Goal: Task Accomplishment & Management: Manage account settings

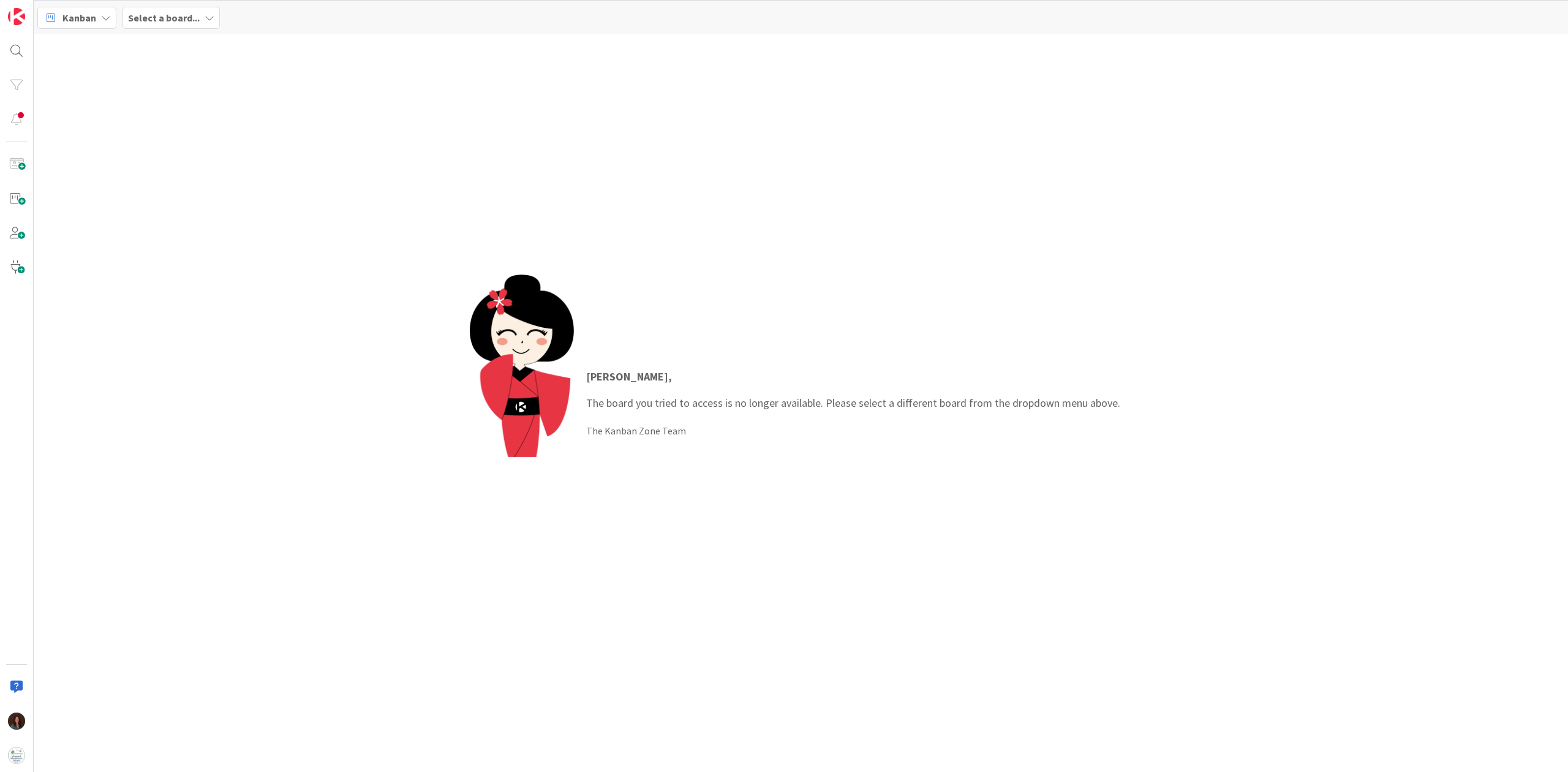
click at [169, 11] on b "Select a board..." at bounding box center [163, 17] width 72 height 12
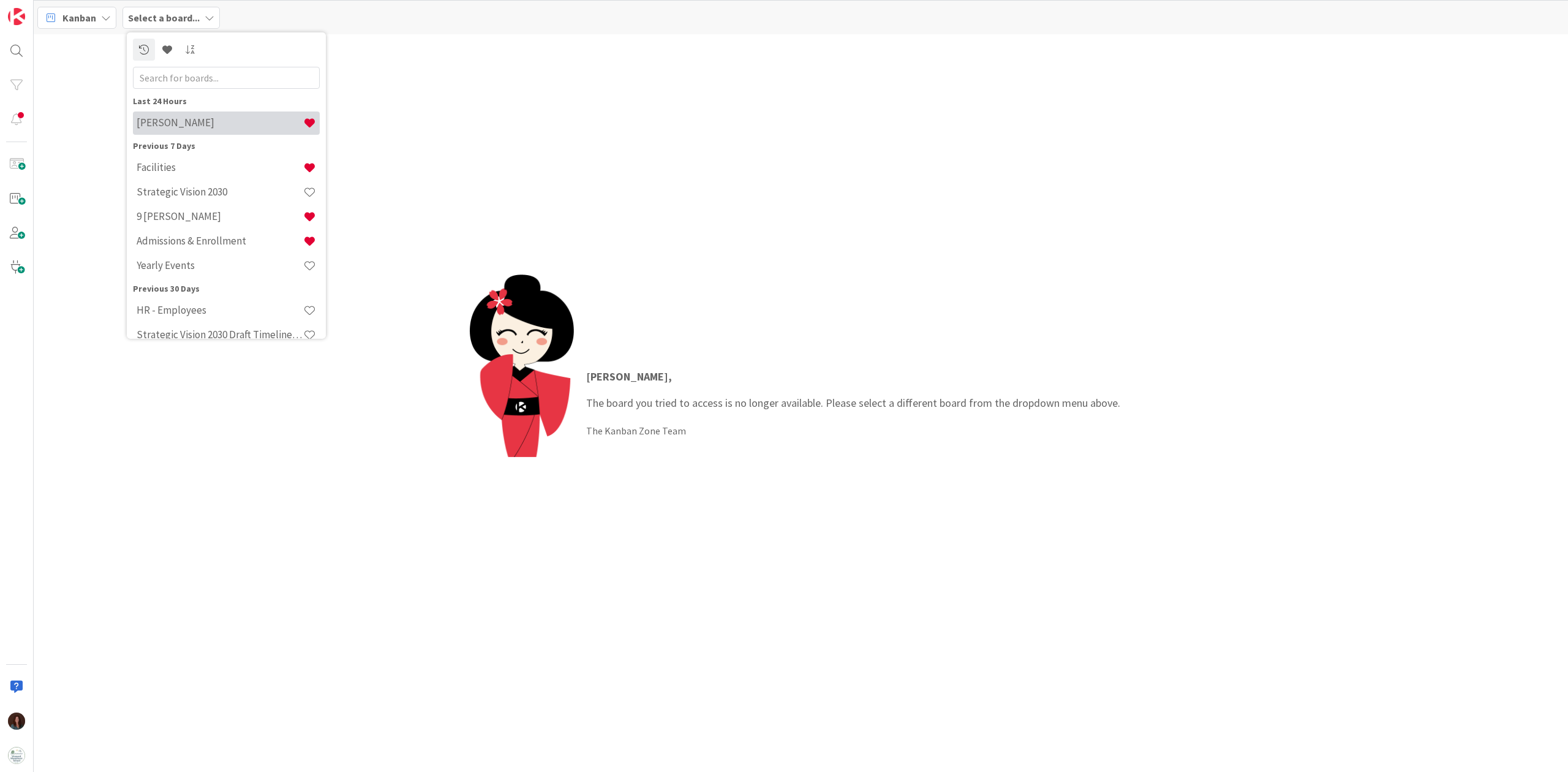
click at [203, 119] on h4 "[PERSON_NAME]" at bounding box center [220, 122] width 167 height 12
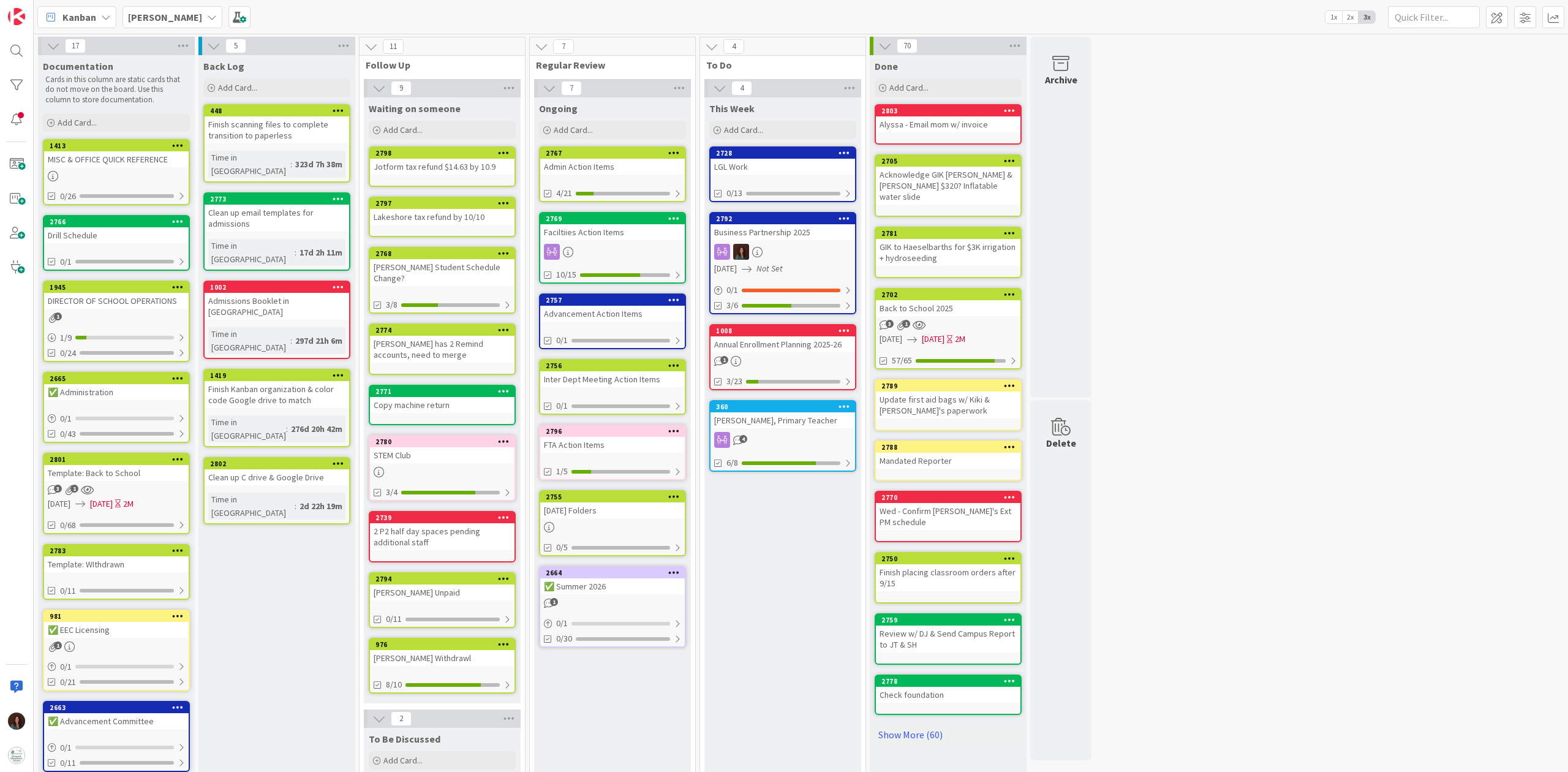
click at [570, 164] on div "Admin Action Items" at bounding box center [612, 167] width 145 height 16
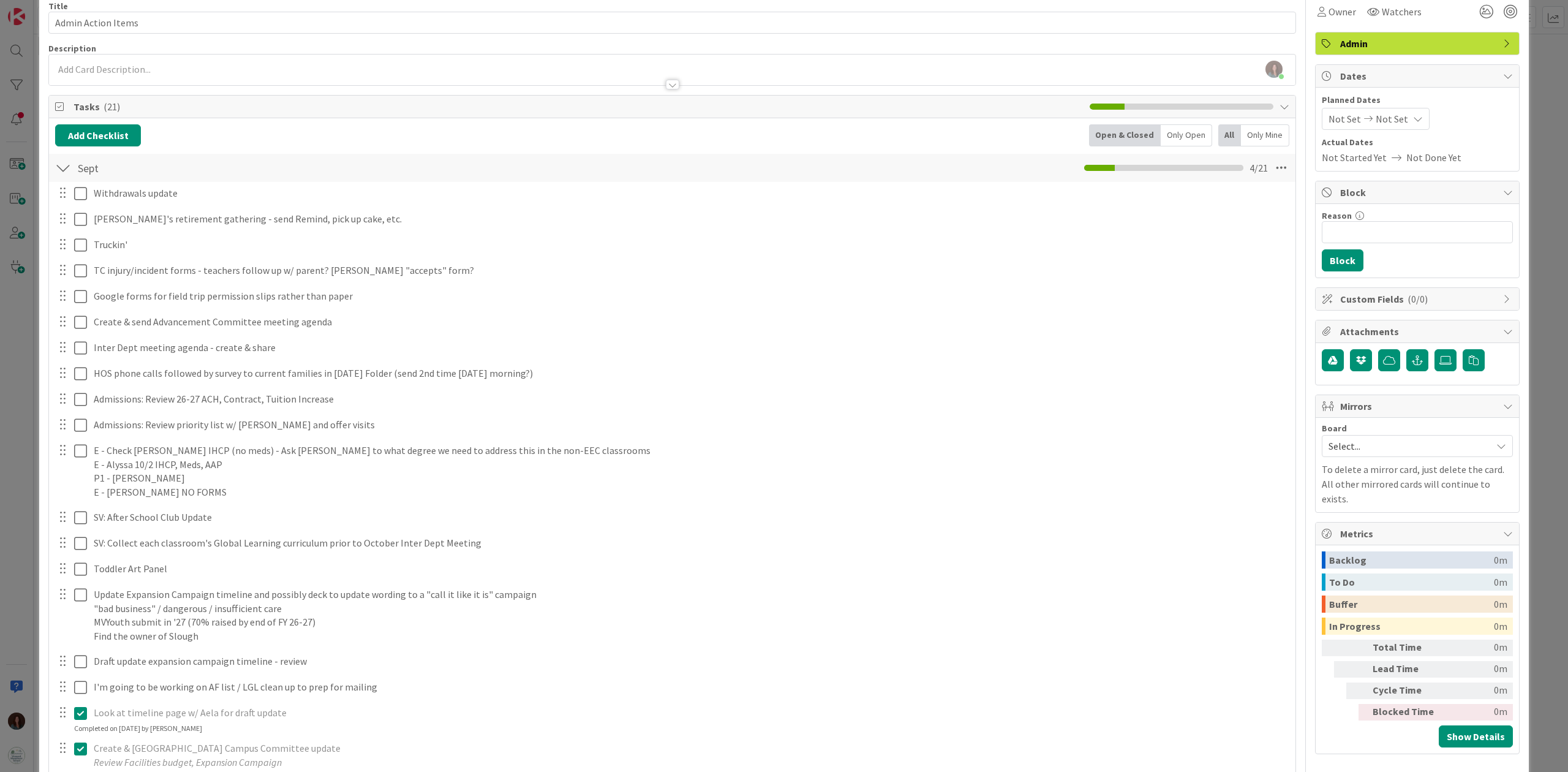
scroll to position [81, 0]
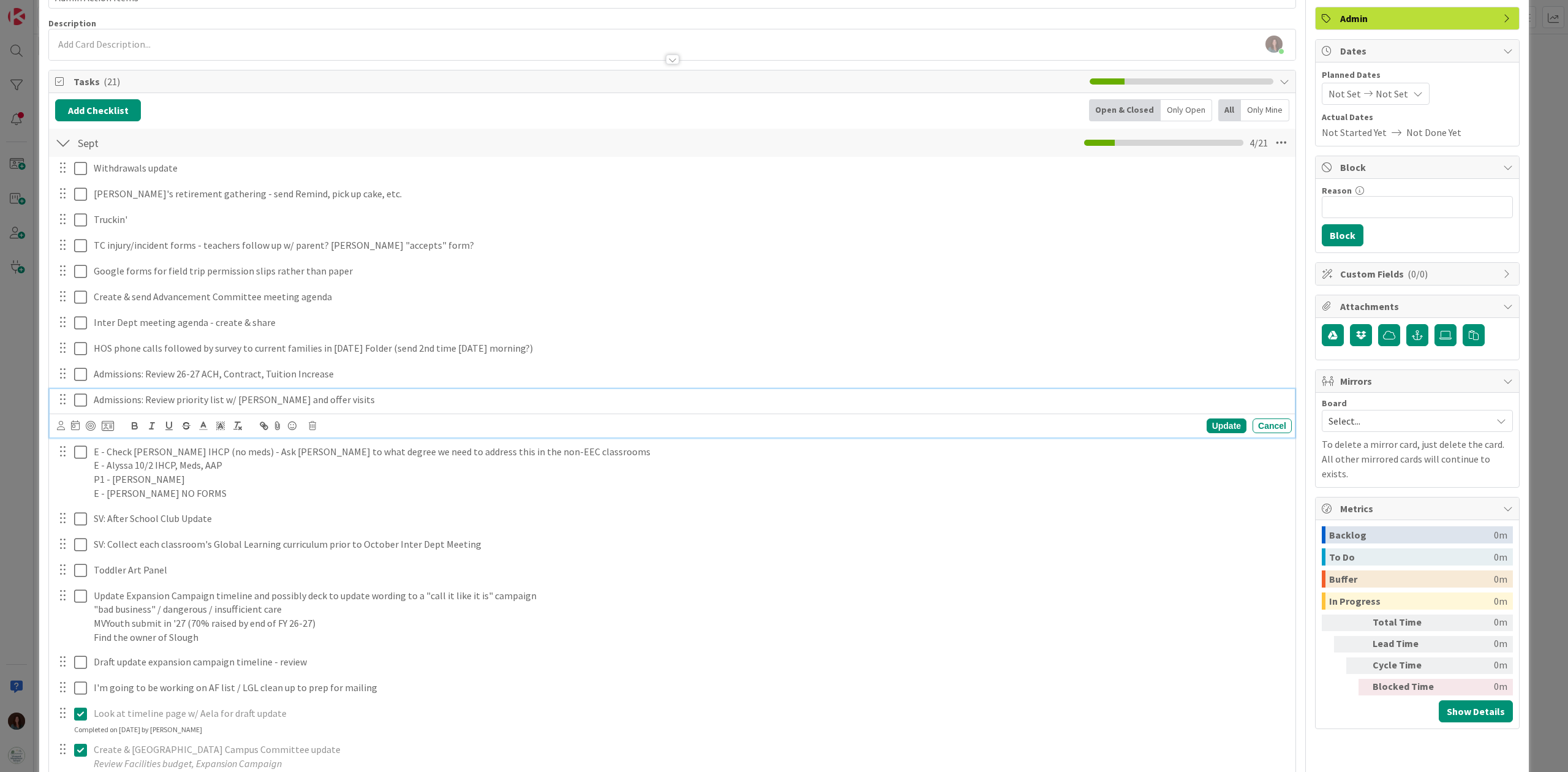
click at [147, 401] on p "Admissions: Review priority list w/ [PERSON_NAME] and offer visits" at bounding box center [690, 399] width 1193 height 14
click at [1209, 425] on div "Update" at bounding box center [1226, 426] width 40 height 15
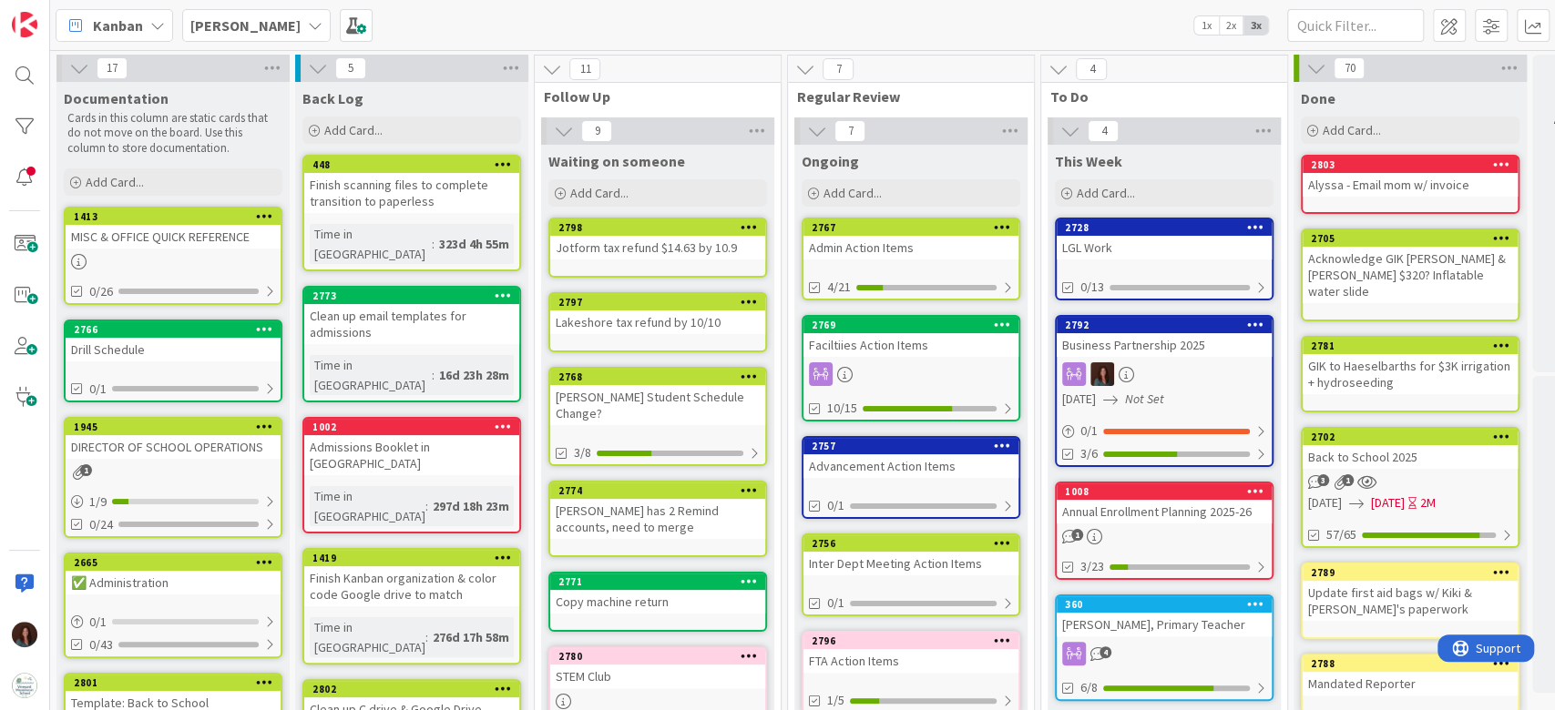
click at [845, 222] on div "2767" at bounding box center [915, 227] width 207 height 13
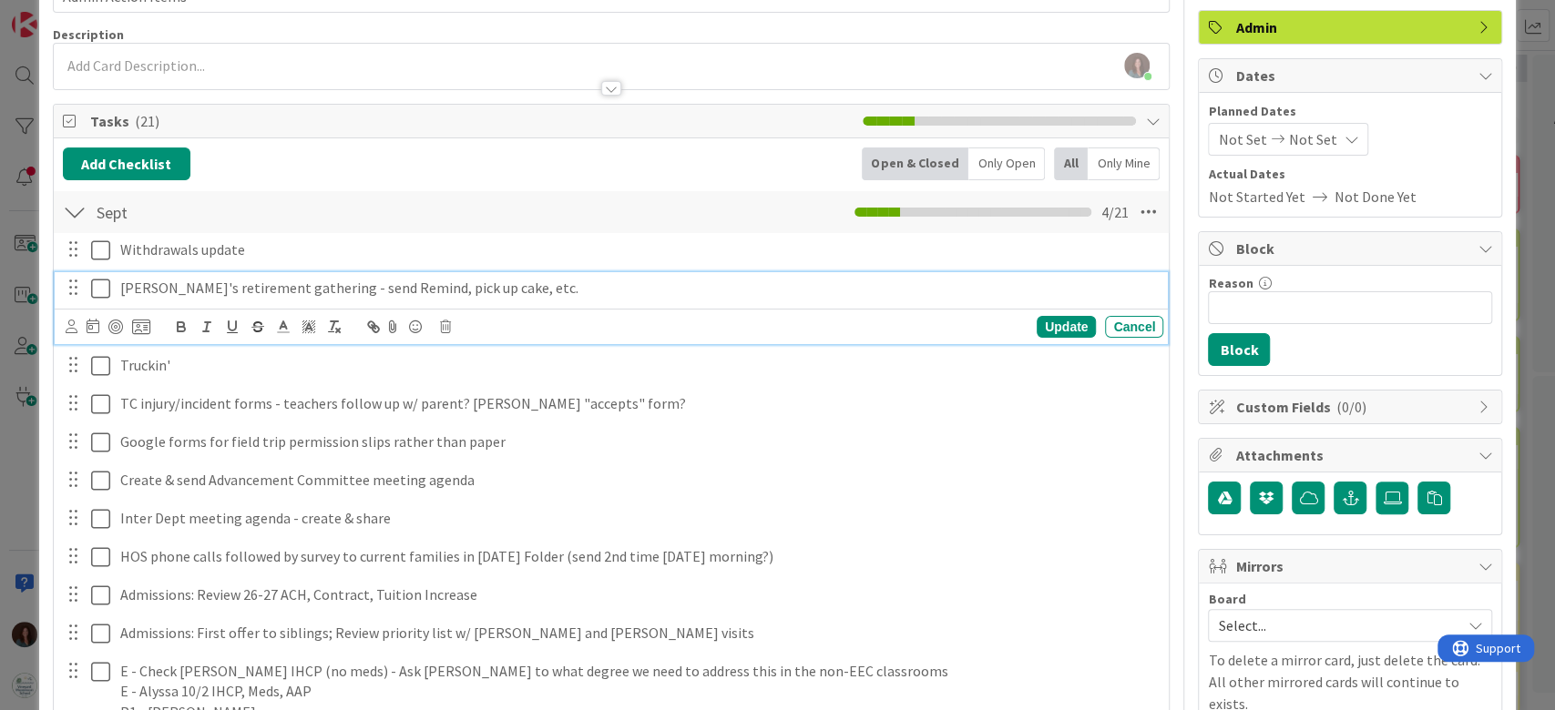
click at [101, 286] on icon at bounding box center [100, 289] width 19 height 22
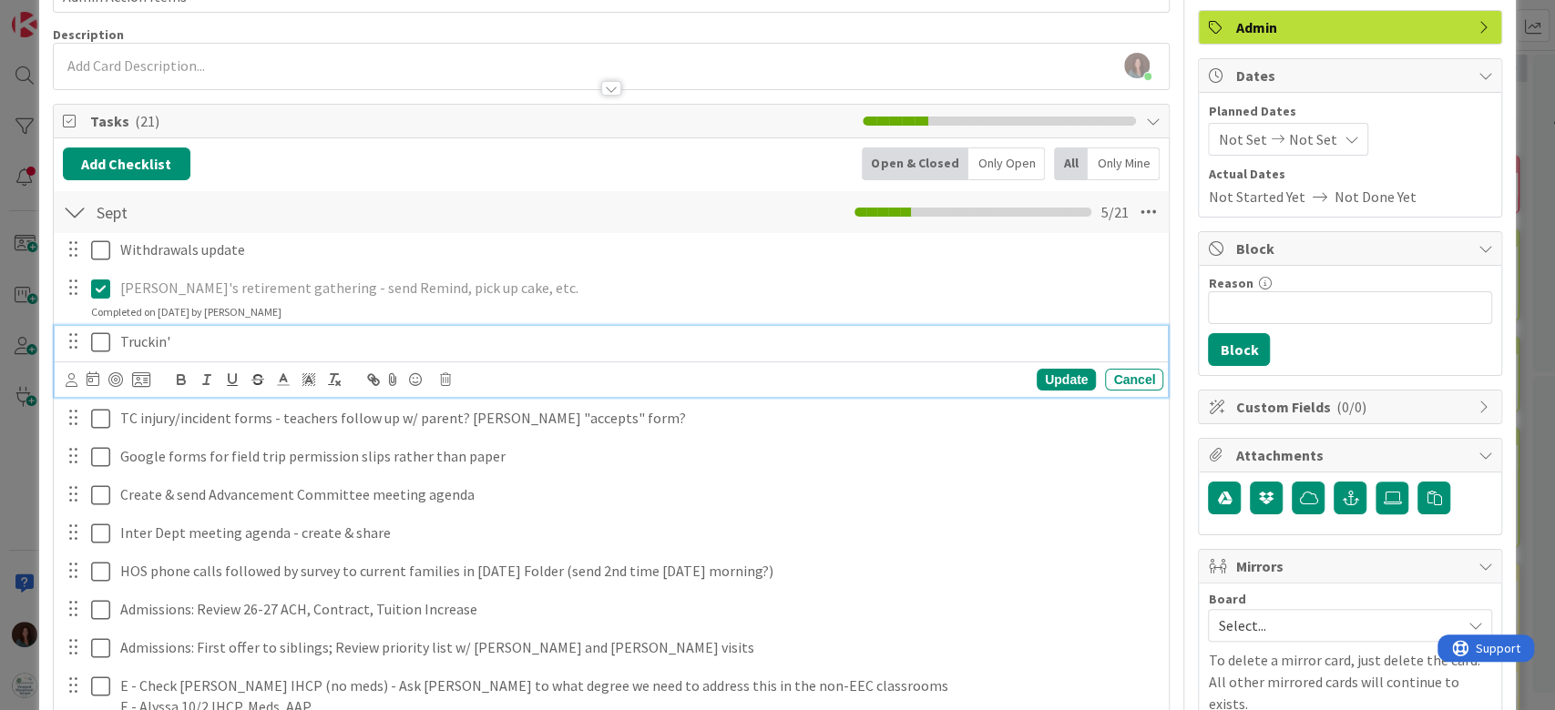
click at [193, 349] on p "Truckin'" at bounding box center [638, 342] width 1036 height 21
click at [121, 338] on p "Truckin'" at bounding box center [638, 342] width 1036 height 21
click at [1057, 369] on div "Update" at bounding box center [1065, 380] width 59 height 22
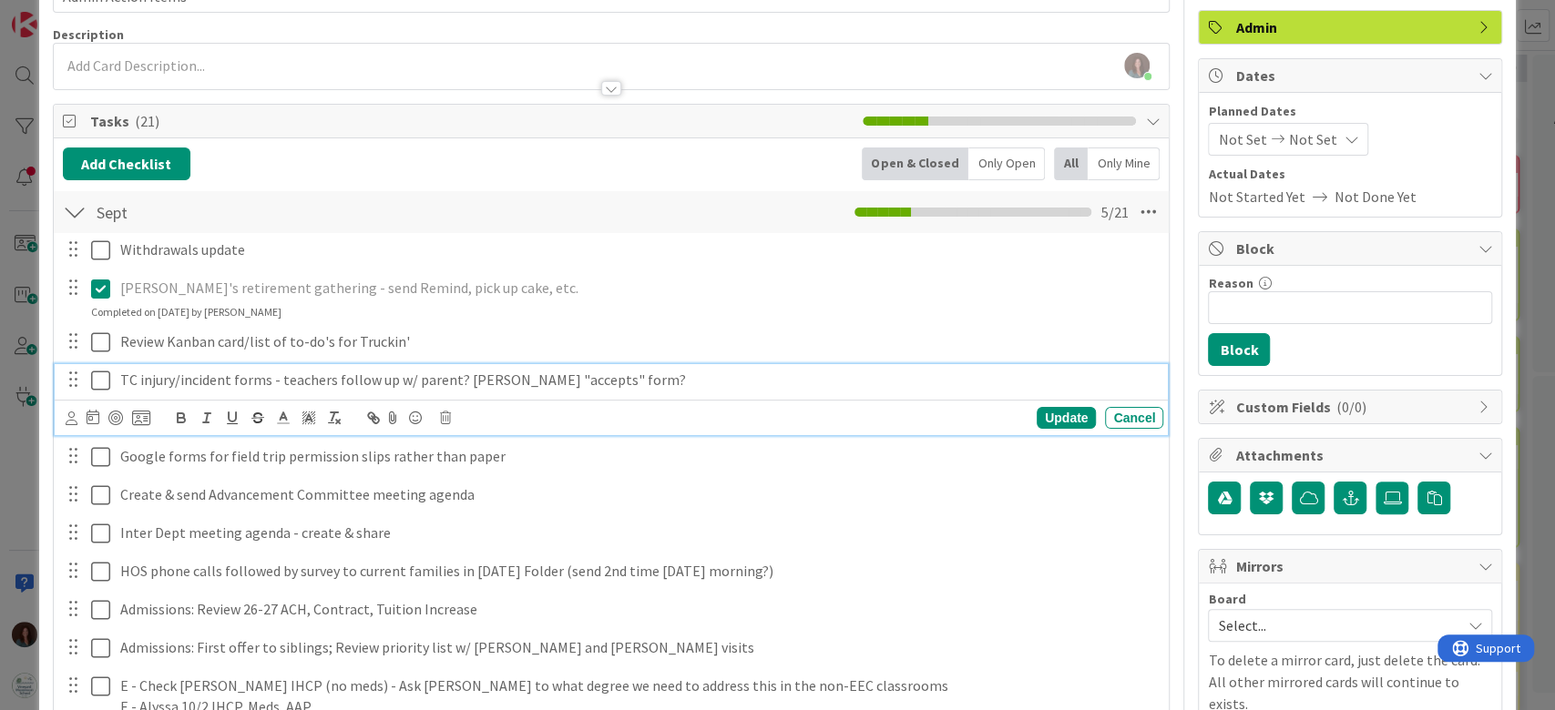
click at [715, 374] on p "TC injury/incident forms - teachers follow up w/ parent? [PERSON_NAME] "accepts…" at bounding box center [638, 380] width 1036 height 21
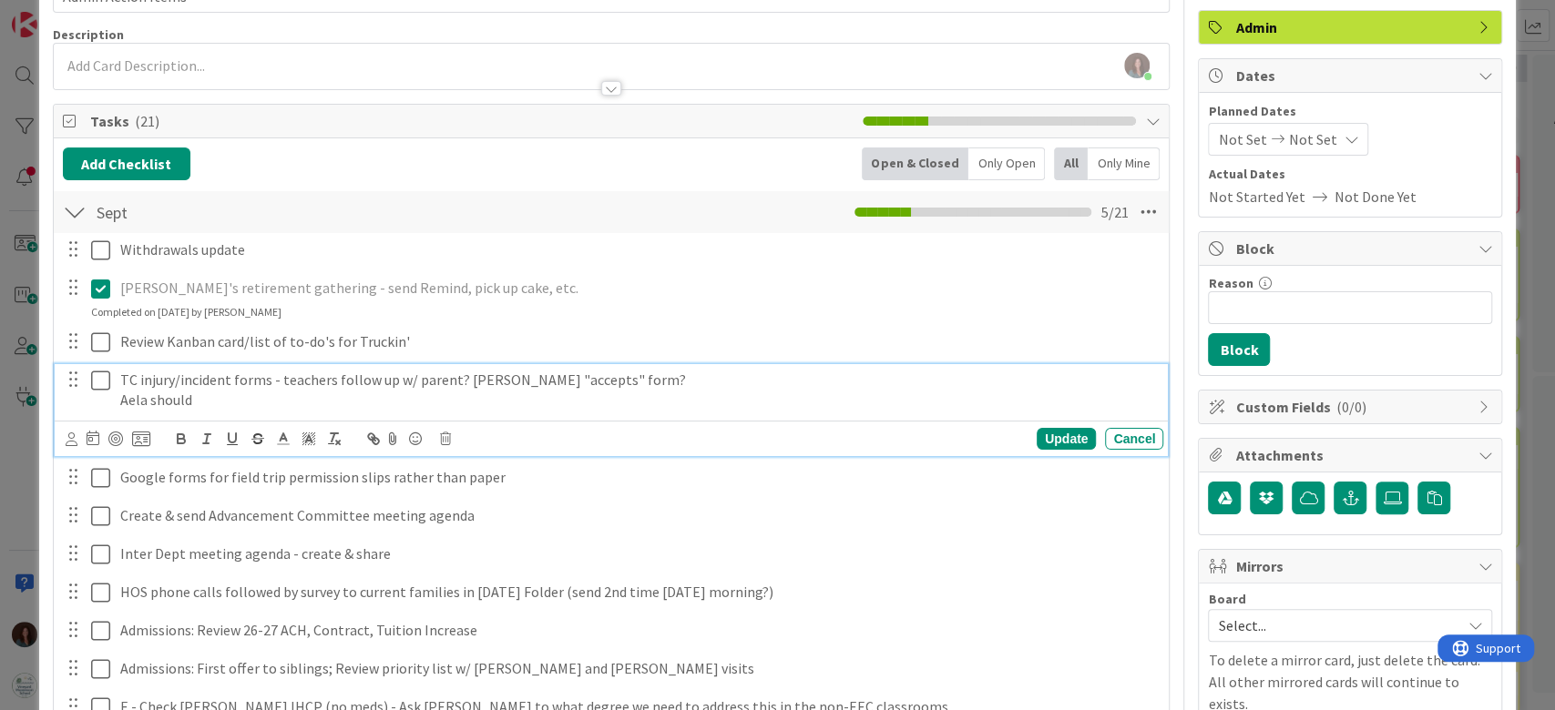
drag, startPoint x: 79, startPoint y: 398, endPoint x: 0, endPoint y: 397, distance: 79.2
click at [0, 397] on div "ID 2767 Rhiannon Ongoing Title 18 / 128 Admin Action Items Description Rhiannon…" at bounding box center [777, 355] width 1555 height 710
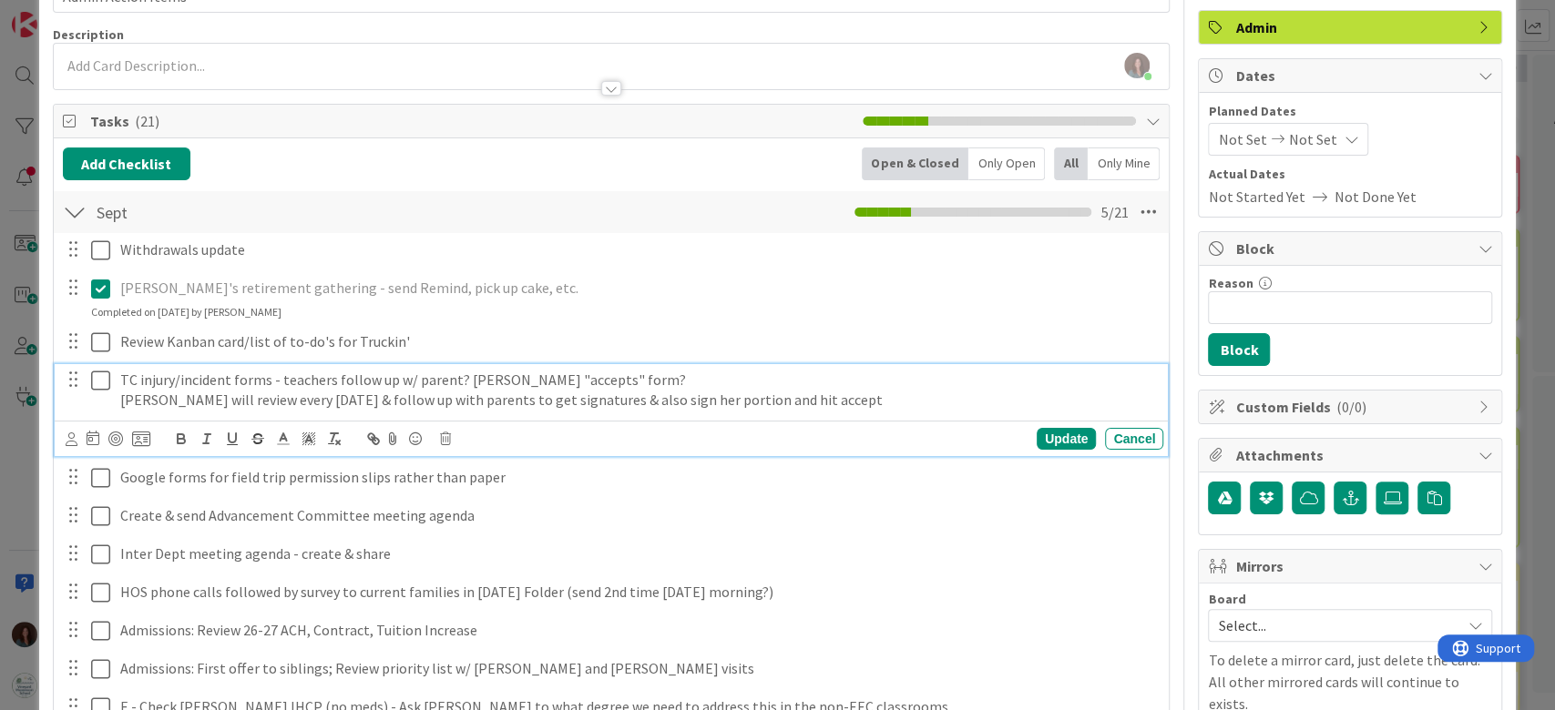
click at [102, 389] on icon at bounding box center [100, 381] width 19 height 22
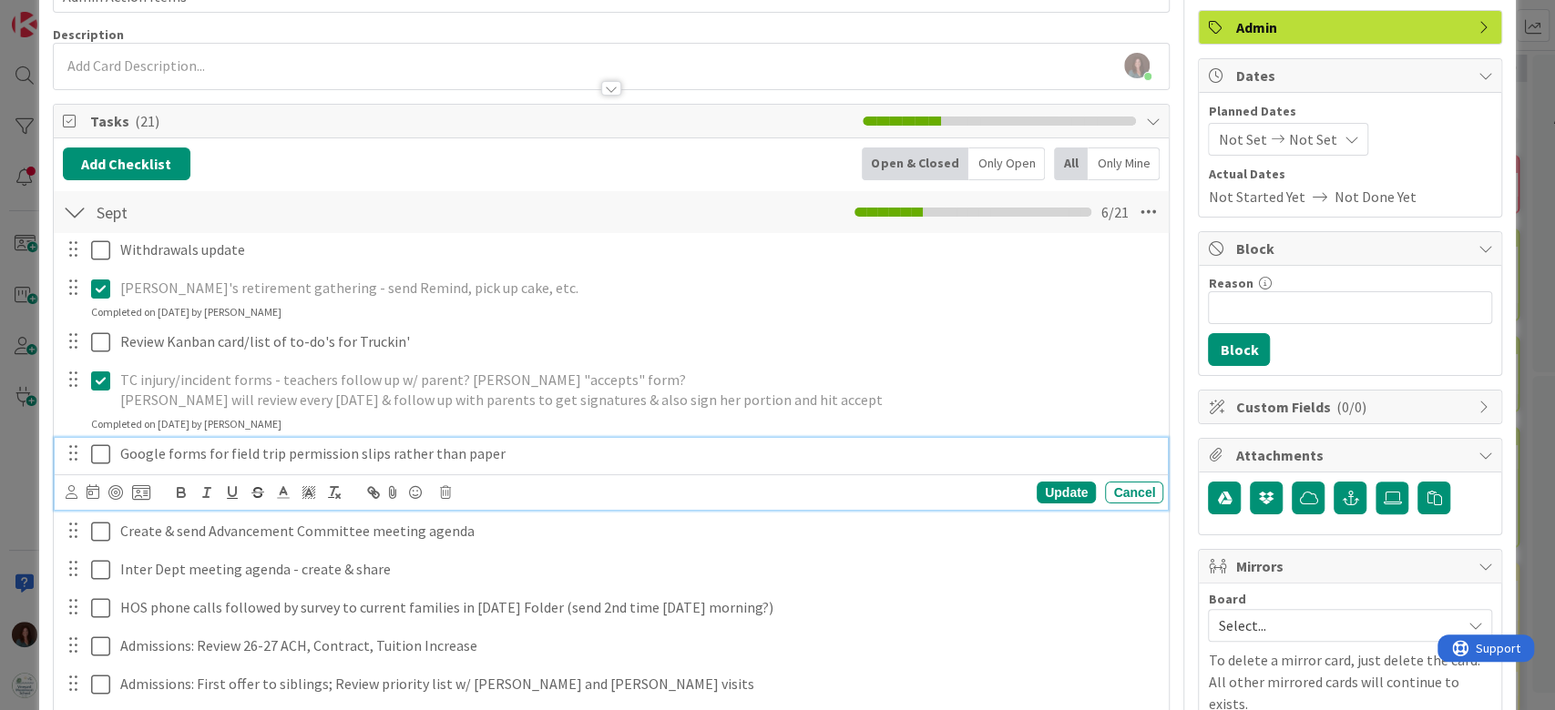
click at [645, 461] on p "Google forms for field trip permission slips rather than paper" at bounding box center [638, 454] width 1036 height 21
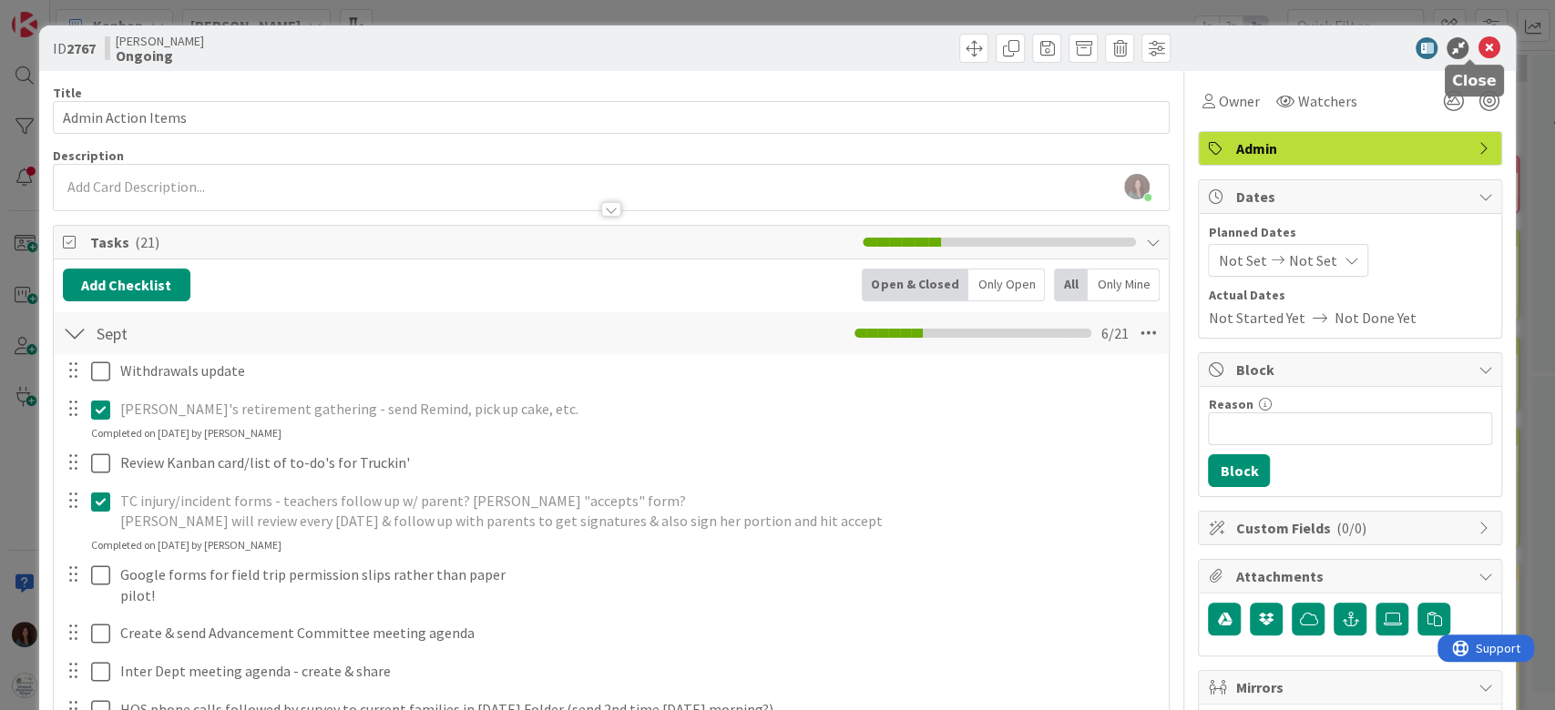
click at [1477, 55] on icon at bounding box center [1488, 48] width 22 height 22
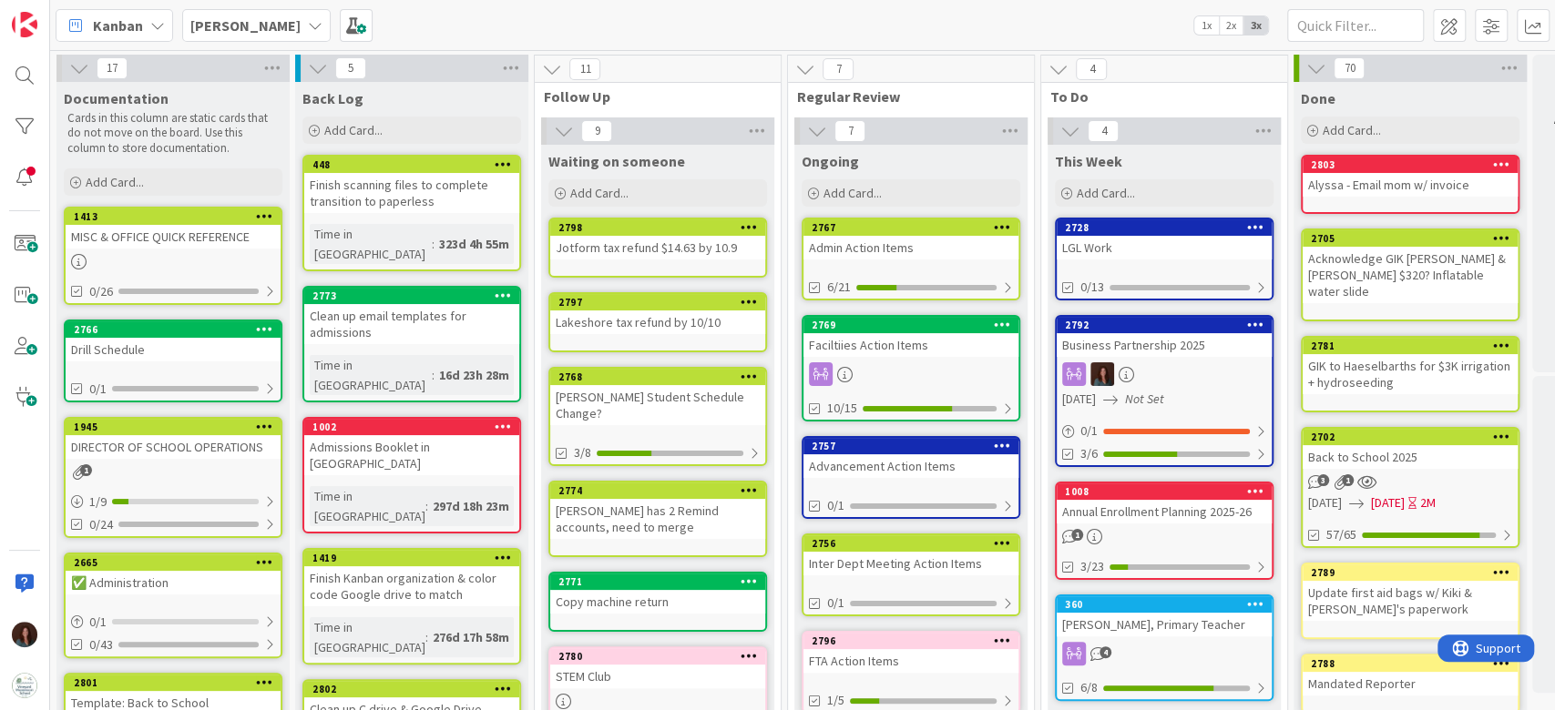
scroll to position [121, 0]
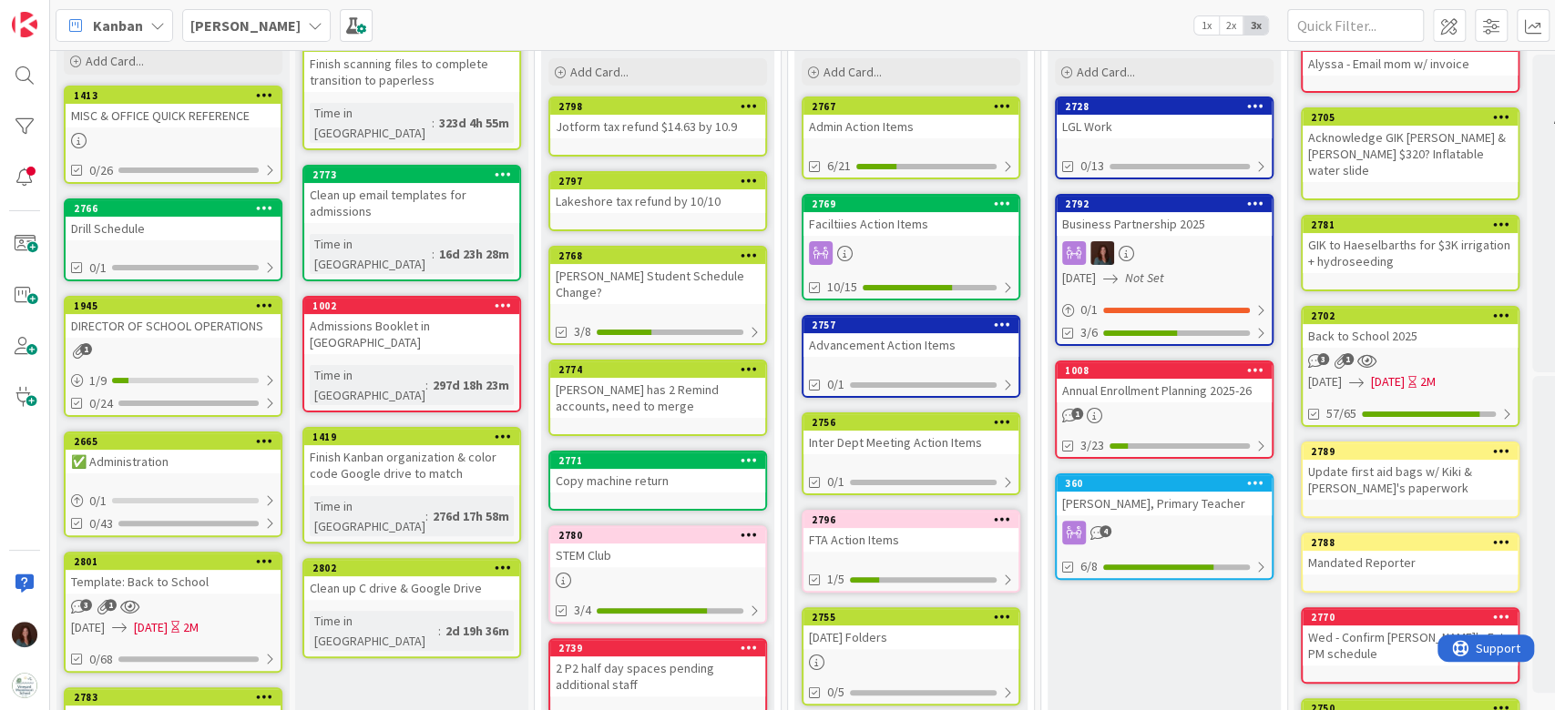
click at [955, 433] on div "Inter Dept Meeting Action Items" at bounding box center [910, 443] width 215 height 24
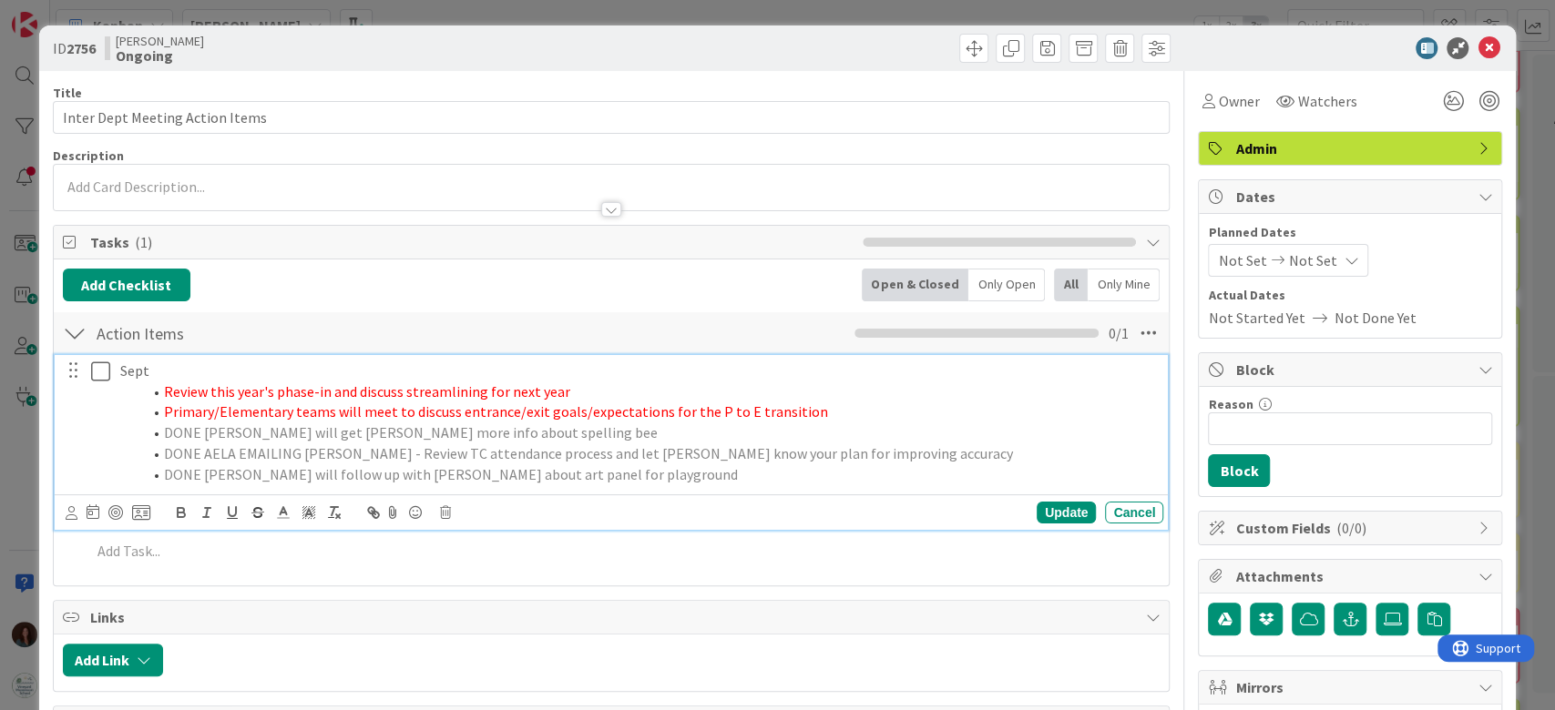
click at [579, 389] on li "Review this year's phase-in and discuss streamlining for next year" at bounding box center [649, 392] width 1014 height 21
click at [1477, 45] on icon at bounding box center [1488, 48] width 22 height 22
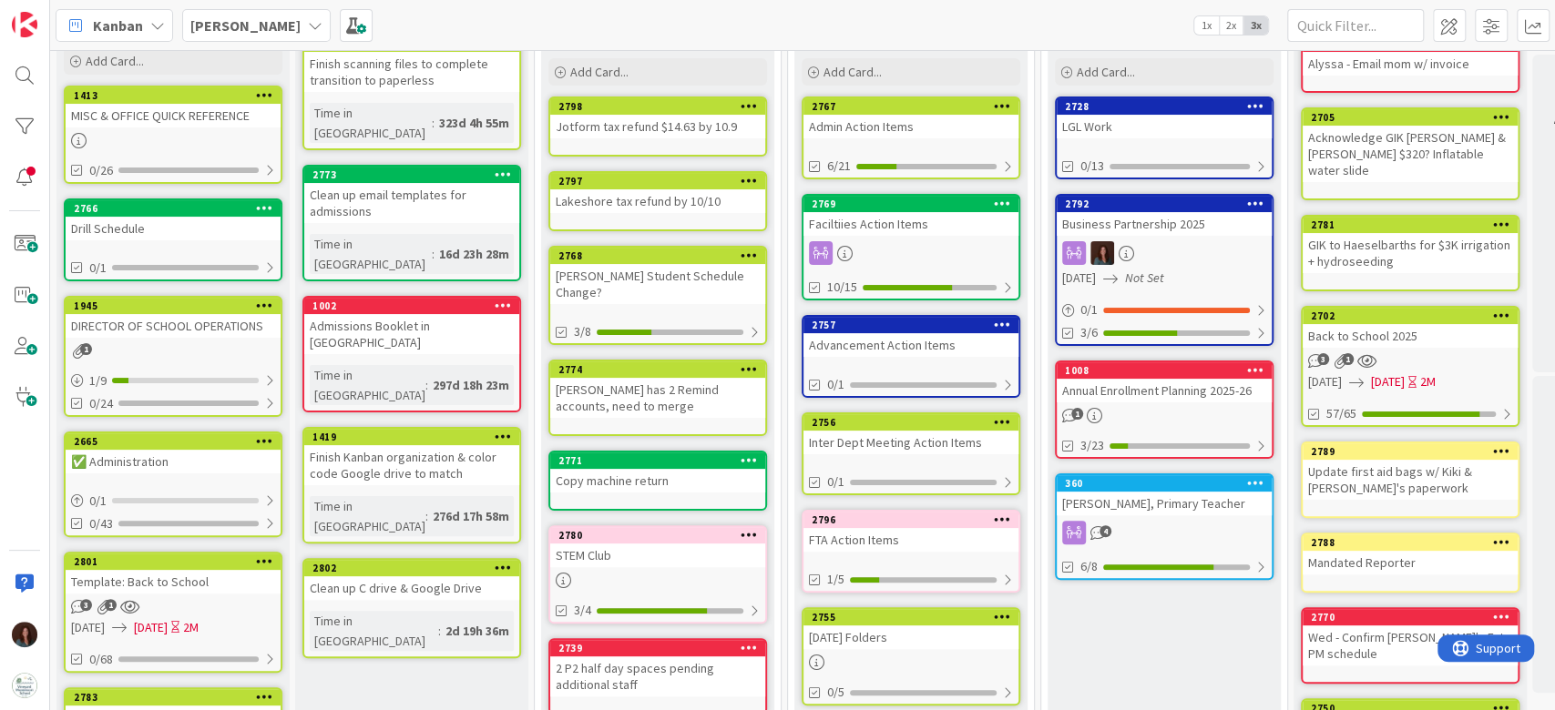
click at [826, 121] on div "Admin Action Items" at bounding box center [910, 127] width 215 height 24
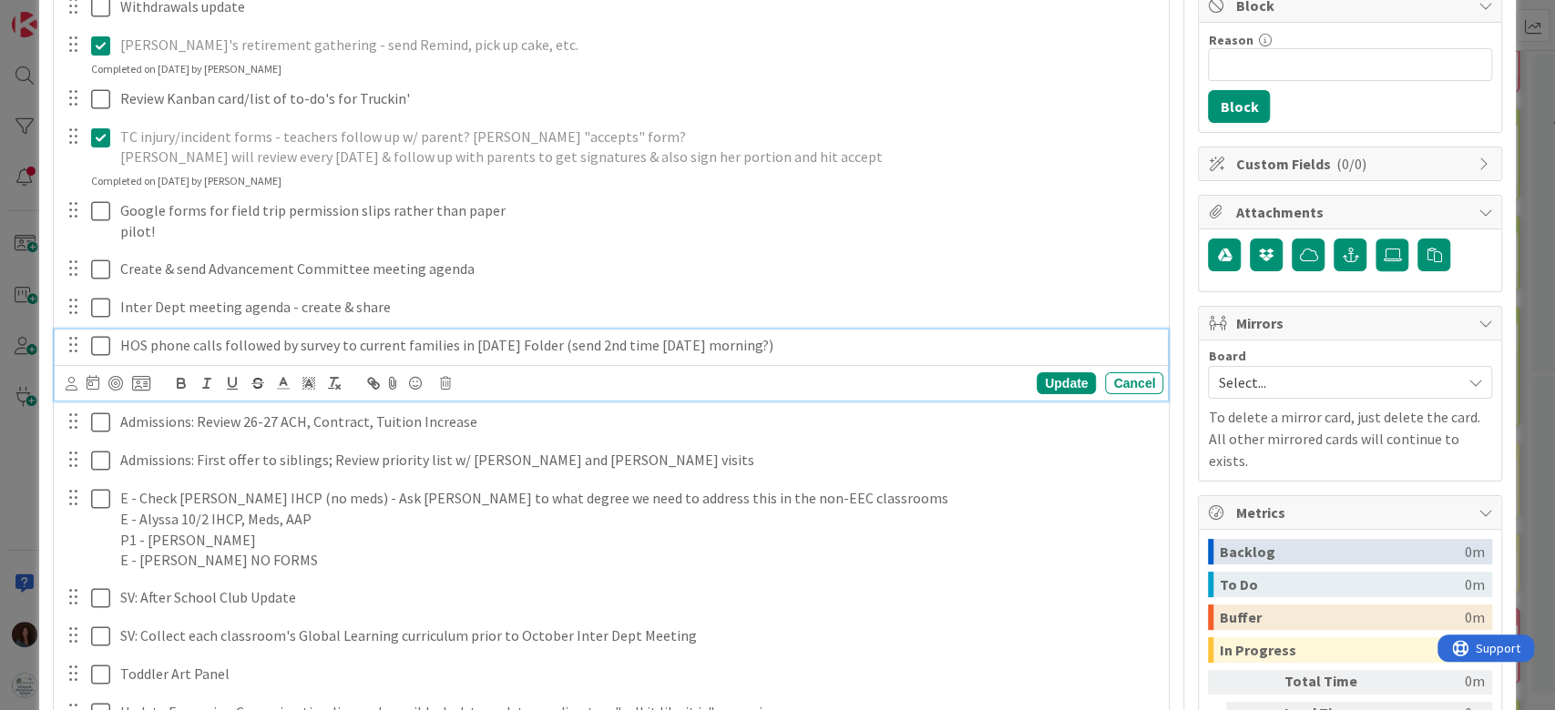
click at [221, 346] on p "HOS phone calls followed by survey to current families in [DATE] Folder (send 2…" at bounding box center [638, 345] width 1036 height 21
click at [980, 342] on p "HOS phone calls 2nd week in October - followed by survey to current families in…" at bounding box center [638, 345] width 1036 height 21
click at [475, 345] on p "HOS phone calls 2nd week in October - followed by survey to current families in…" at bounding box center [638, 345] width 1036 height 21
click at [1036, 378] on div "Update" at bounding box center [1065, 384] width 59 height 22
click at [738, 346] on p "HOS phone calls 2nd week in October - followed by survey on 10/10 to current fa…" at bounding box center [638, 345] width 1036 height 21
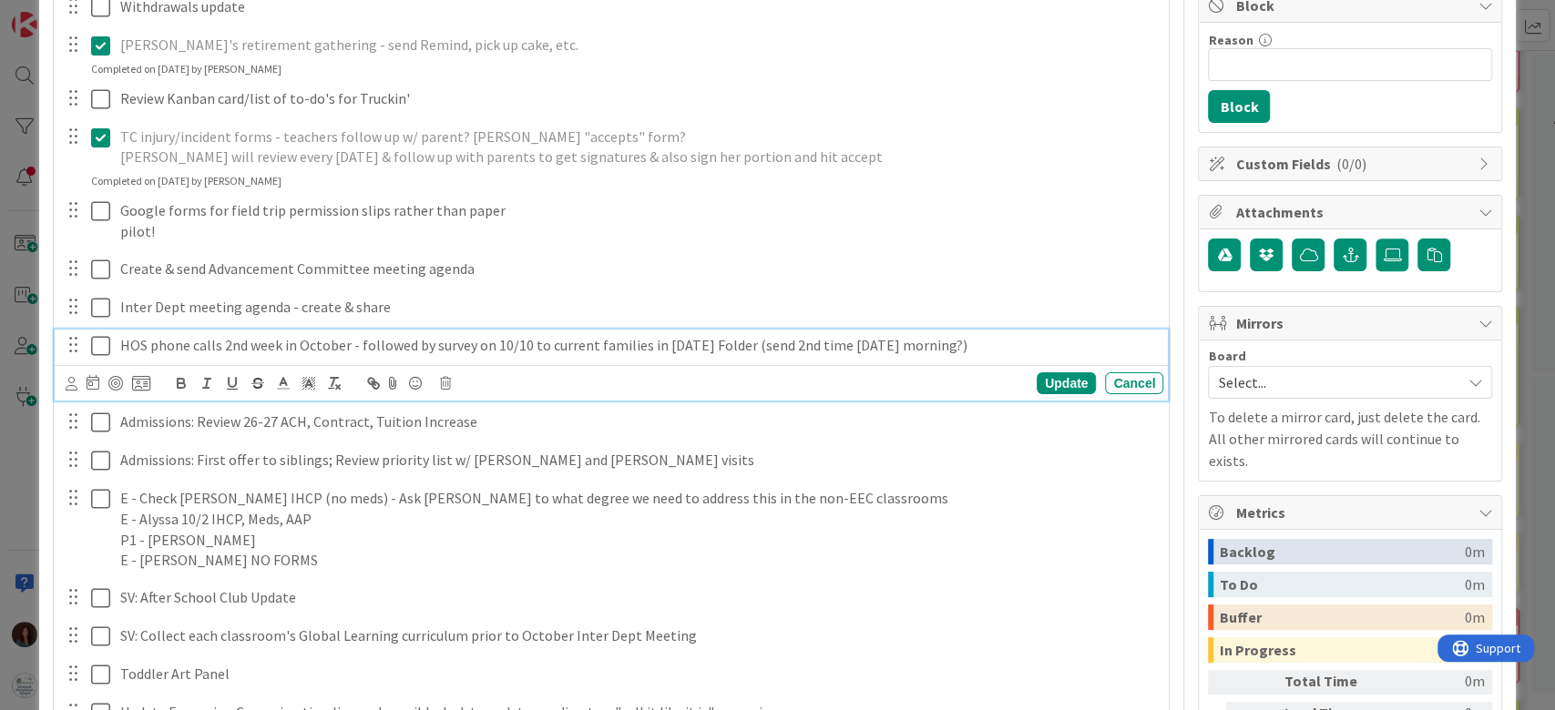
click at [1012, 346] on p "HOS phone calls 2nd week in October - followed by survey on 10/10 to current fa…" at bounding box center [638, 345] width 1036 height 21
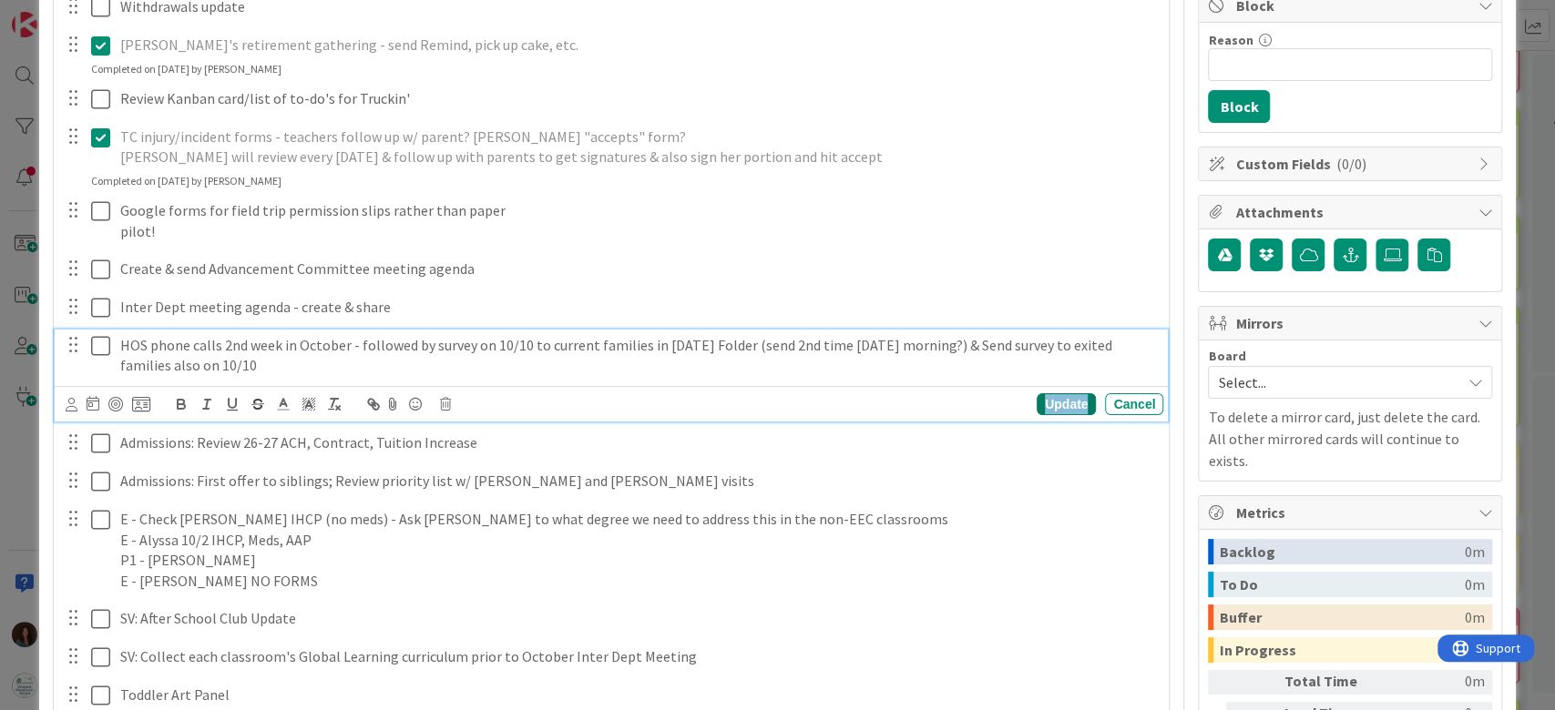
click at [1036, 407] on div "Update" at bounding box center [1065, 404] width 59 height 22
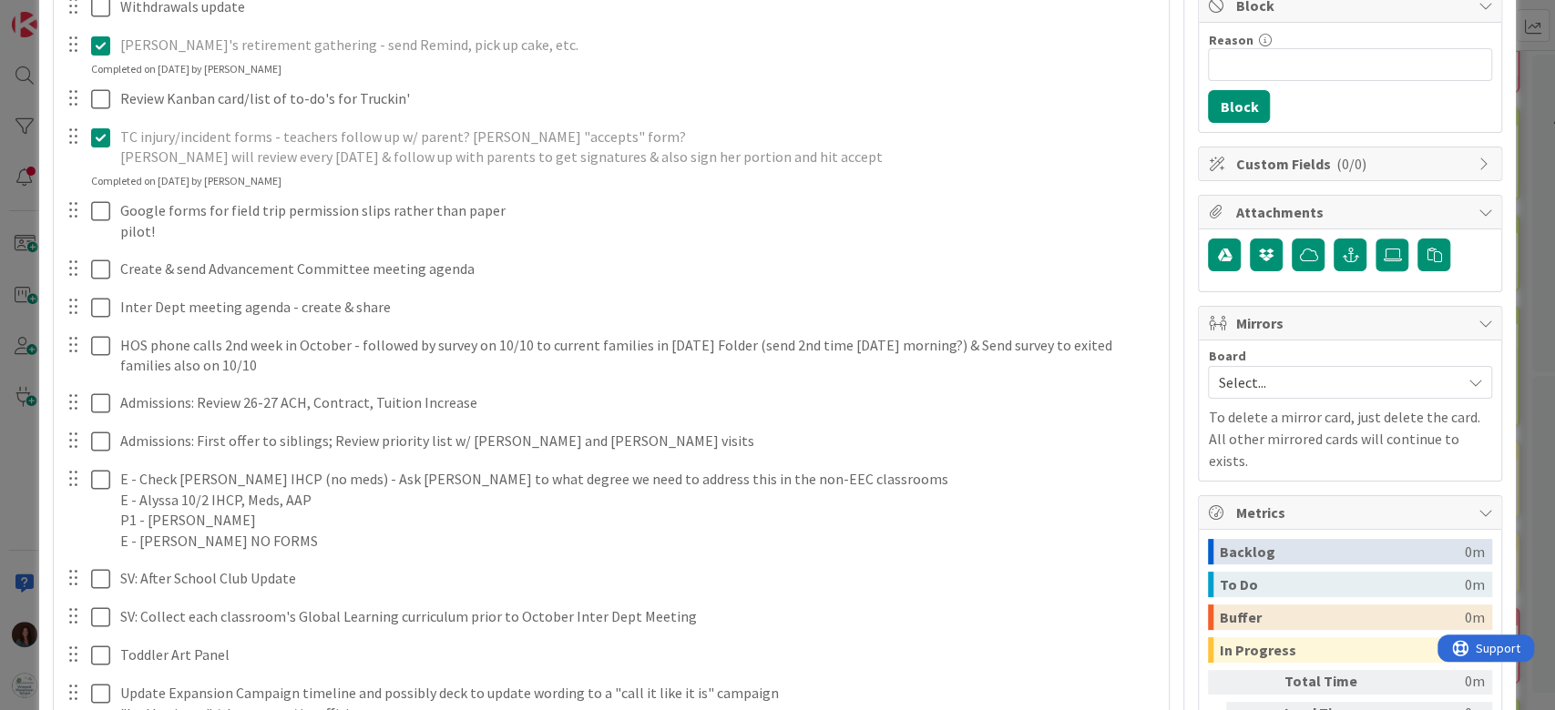
scroll to position [485, 0]
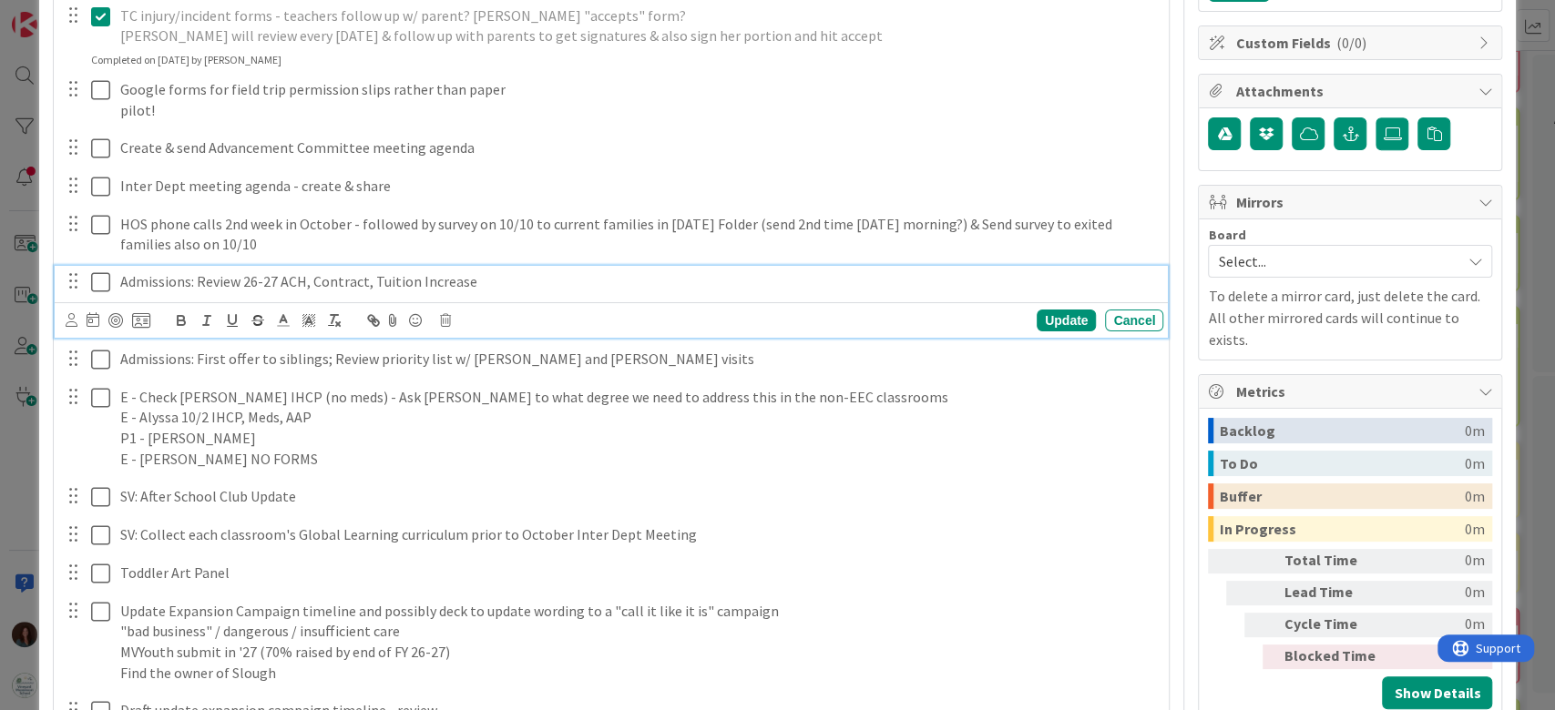
click at [536, 290] on p "Admissions: Review 26-27 ACH, Contract, Tuition Increase" at bounding box center [638, 281] width 1036 height 21
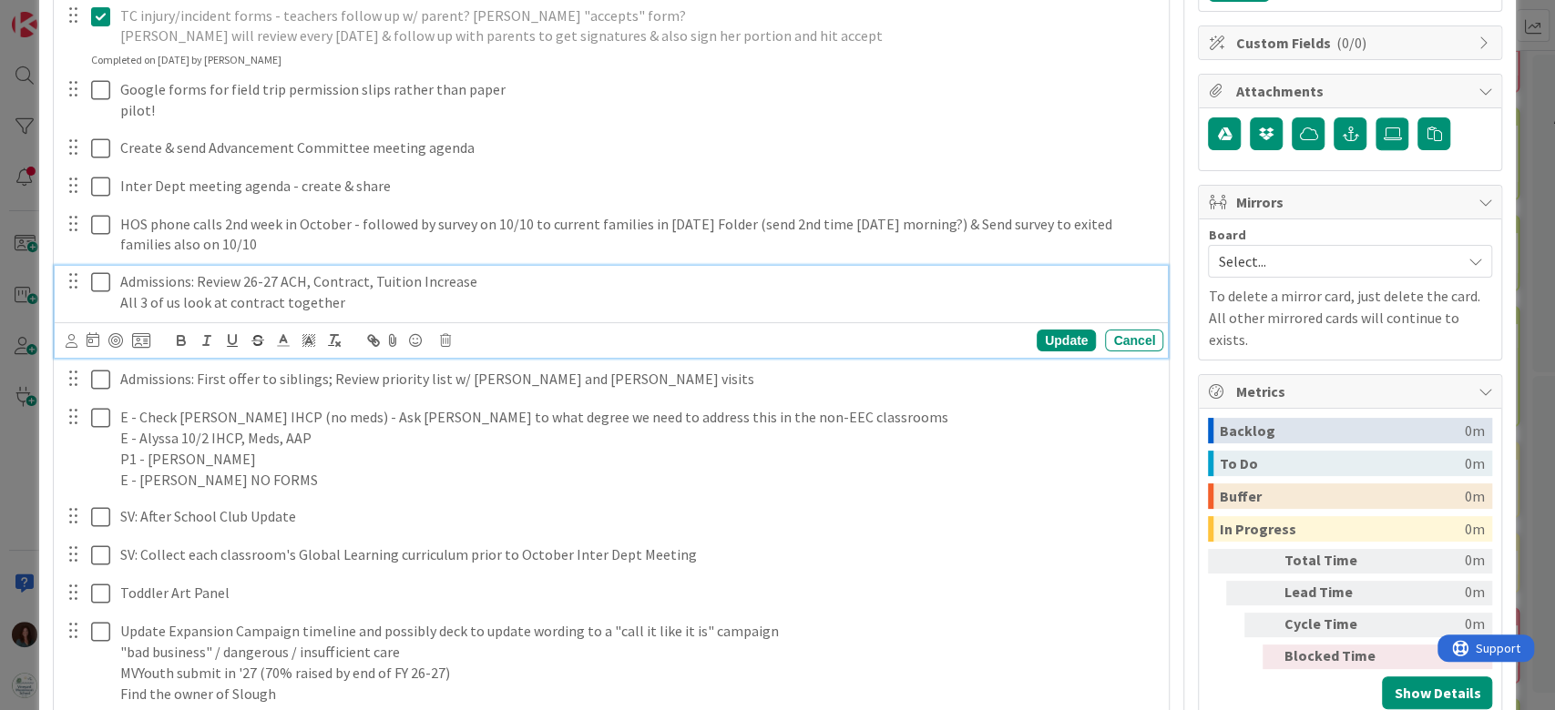
click at [213, 300] on p "All 3 of us look at contract together" at bounding box center [638, 302] width 1036 height 21
click at [1036, 340] on div "Update" at bounding box center [1065, 341] width 59 height 22
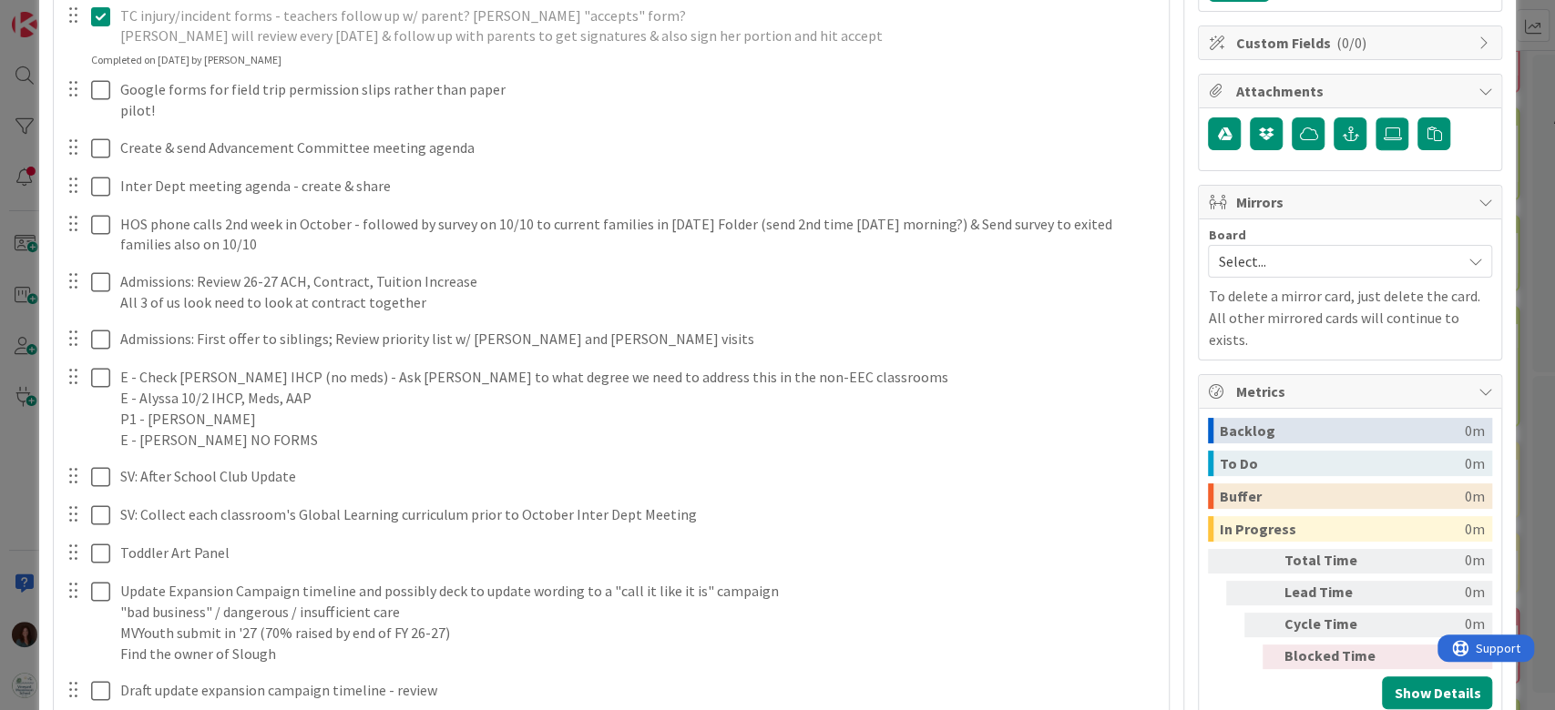
scroll to position [0, 0]
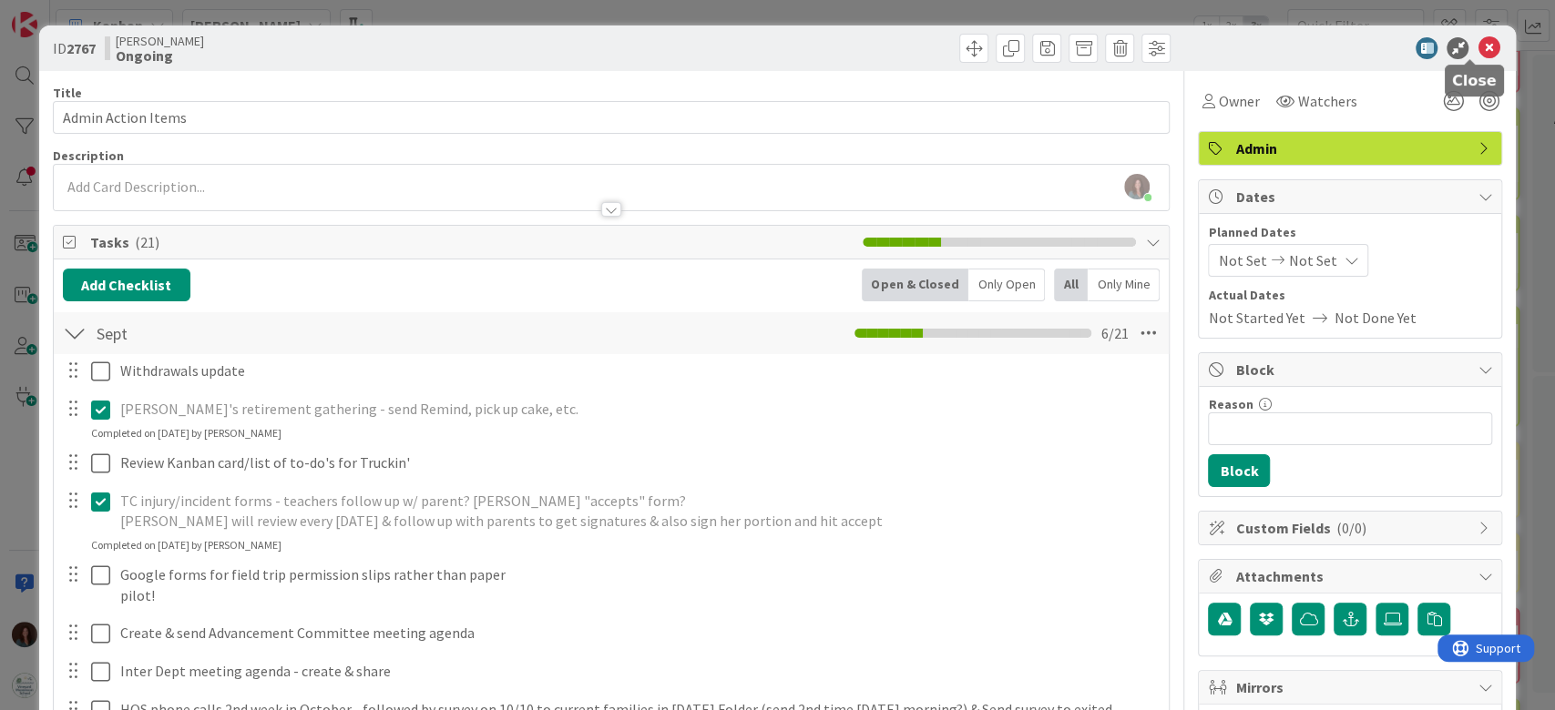
click at [1477, 50] on icon at bounding box center [1488, 48] width 22 height 22
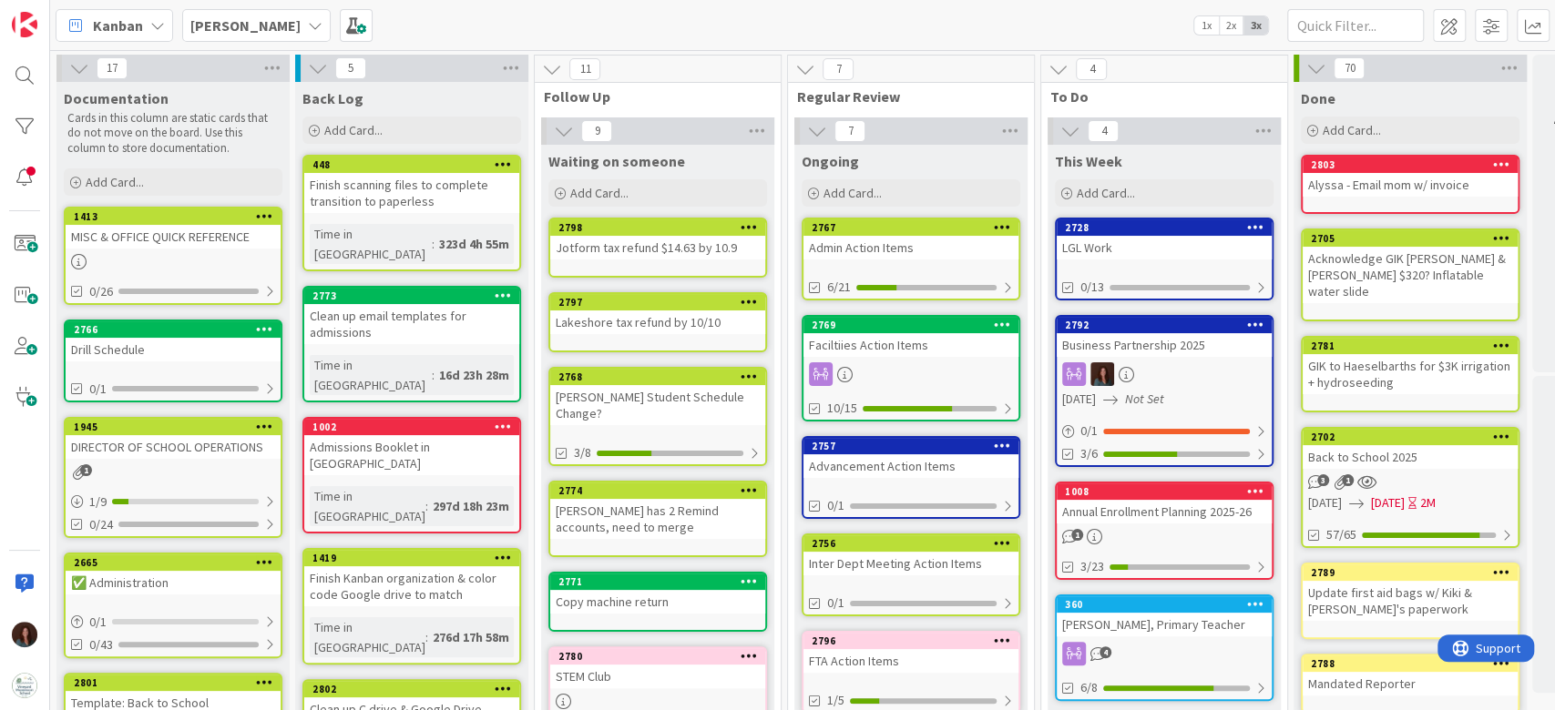
click at [215, 26] on b "[PERSON_NAME]" at bounding box center [245, 25] width 110 height 18
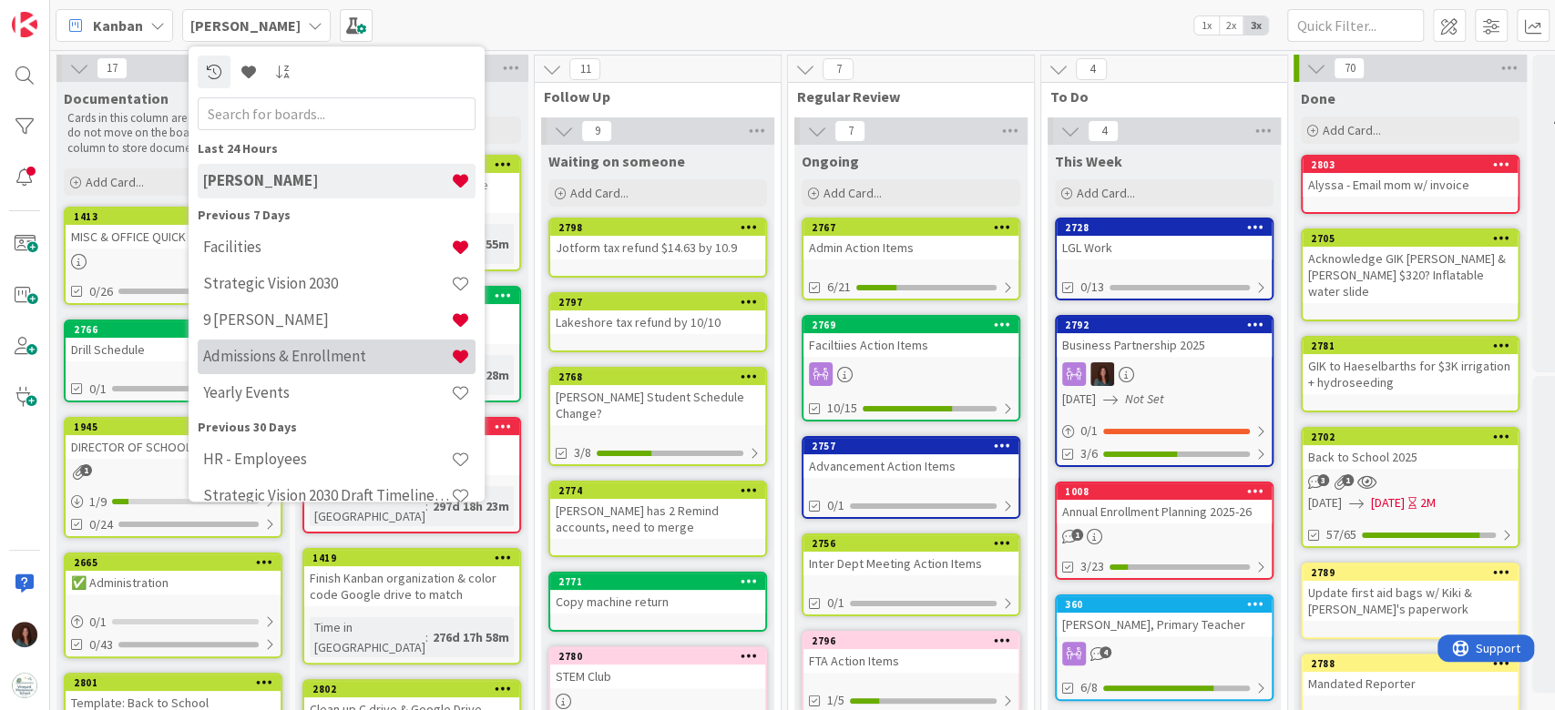
click at [290, 371] on div "Admissions & Enrollment" at bounding box center [337, 357] width 278 height 35
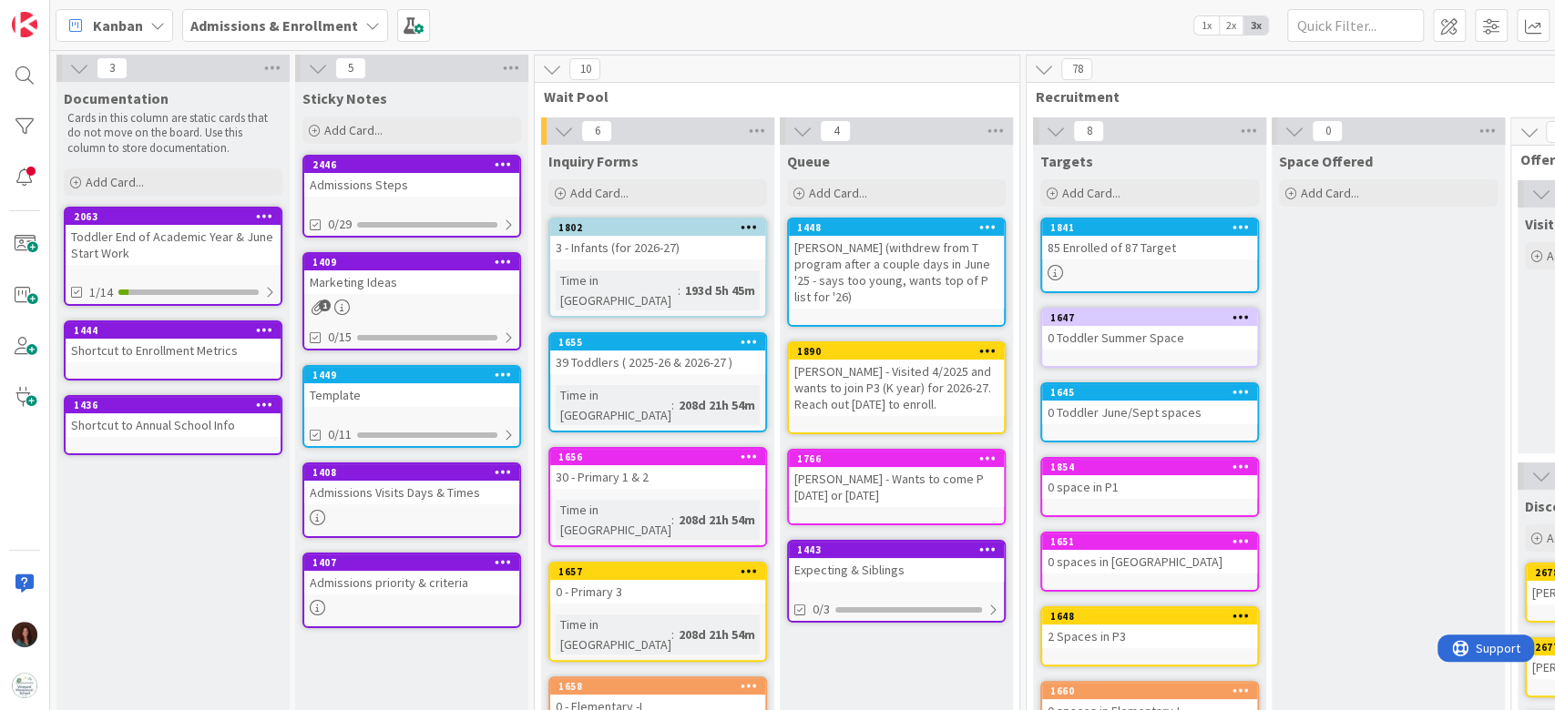
click at [415, 495] on div "Admissions Visits Days & Times" at bounding box center [411, 493] width 215 height 24
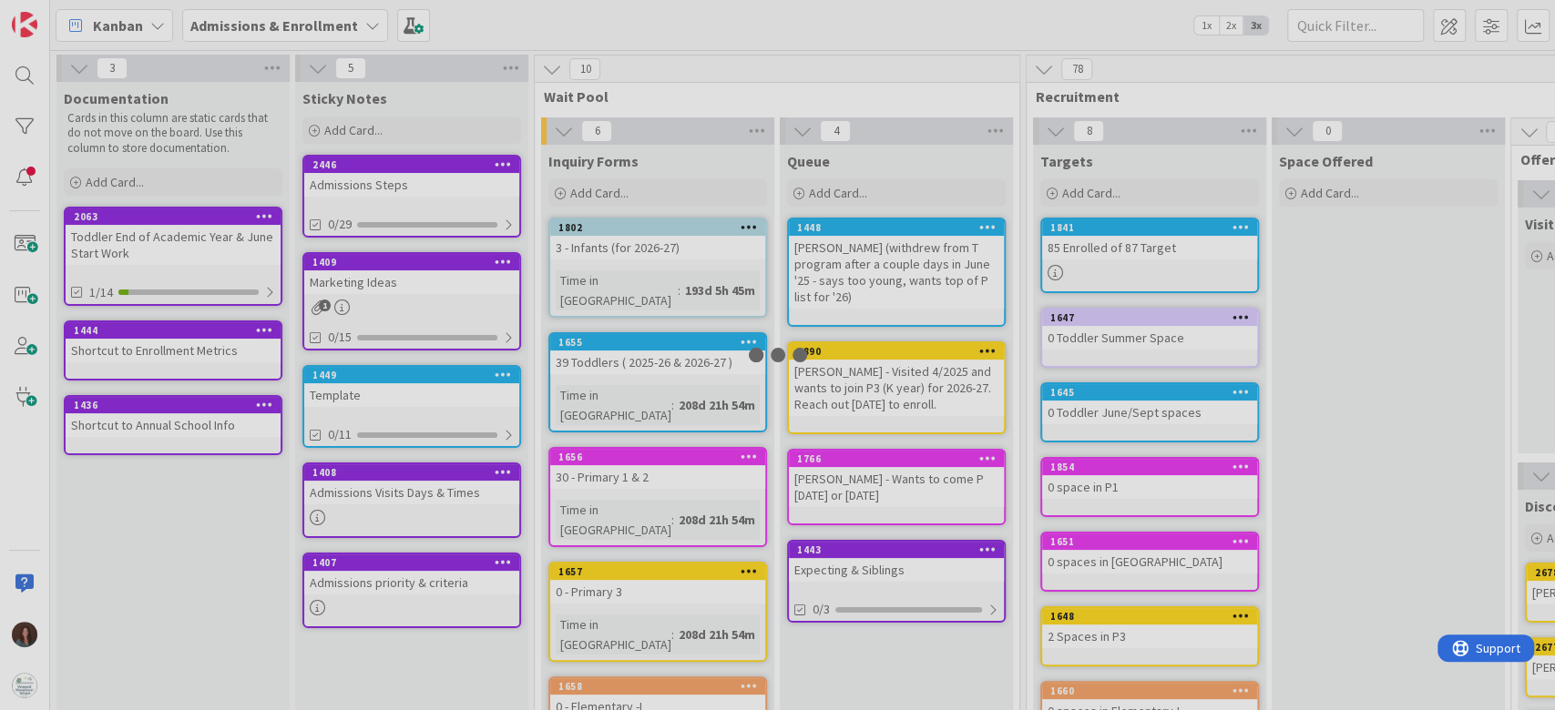
click at [415, 495] on div at bounding box center [777, 355] width 1555 height 710
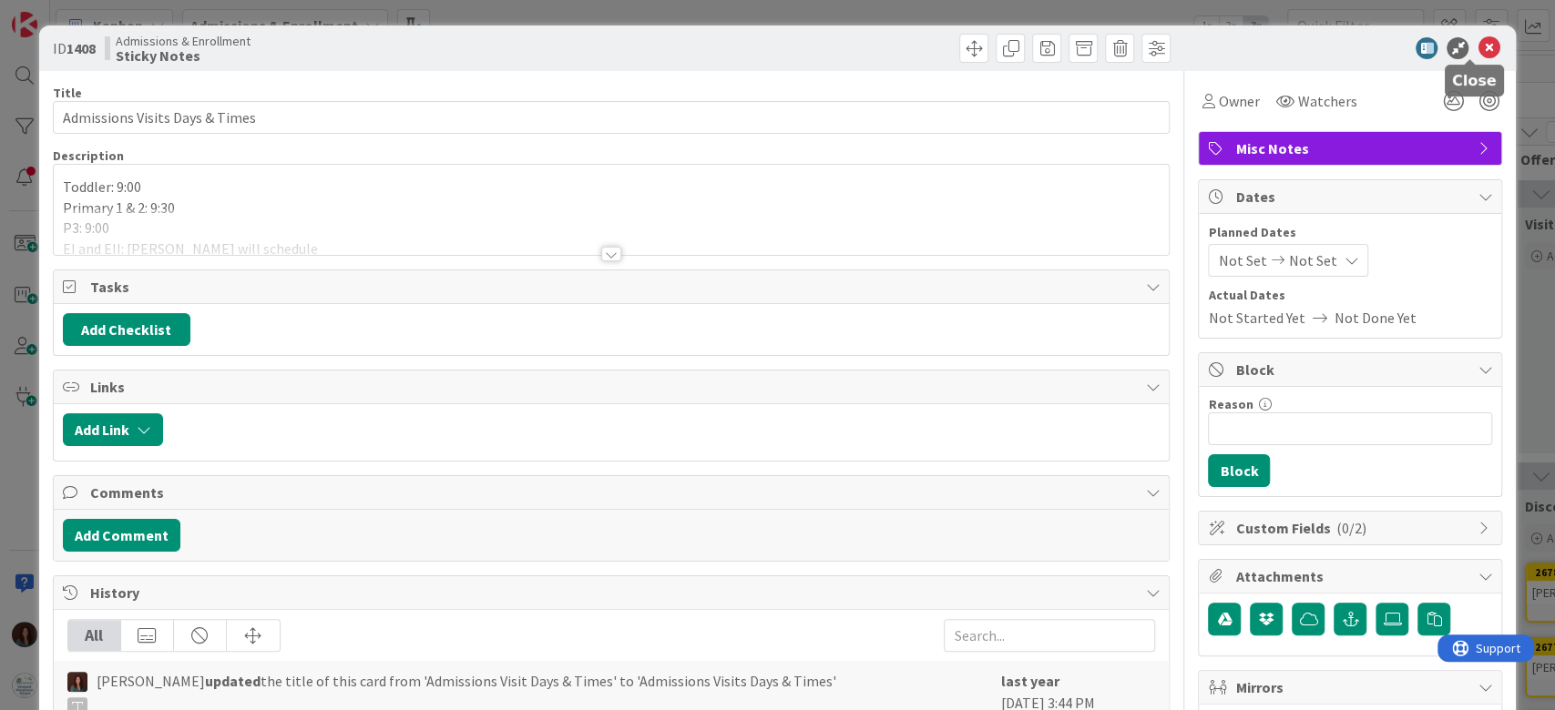
drag, startPoint x: 1465, startPoint y: 41, endPoint x: 1067, endPoint y: 499, distance: 606.9
click at [1477, 41] on icon at bounding box center [1488, 48] width 22 height 22
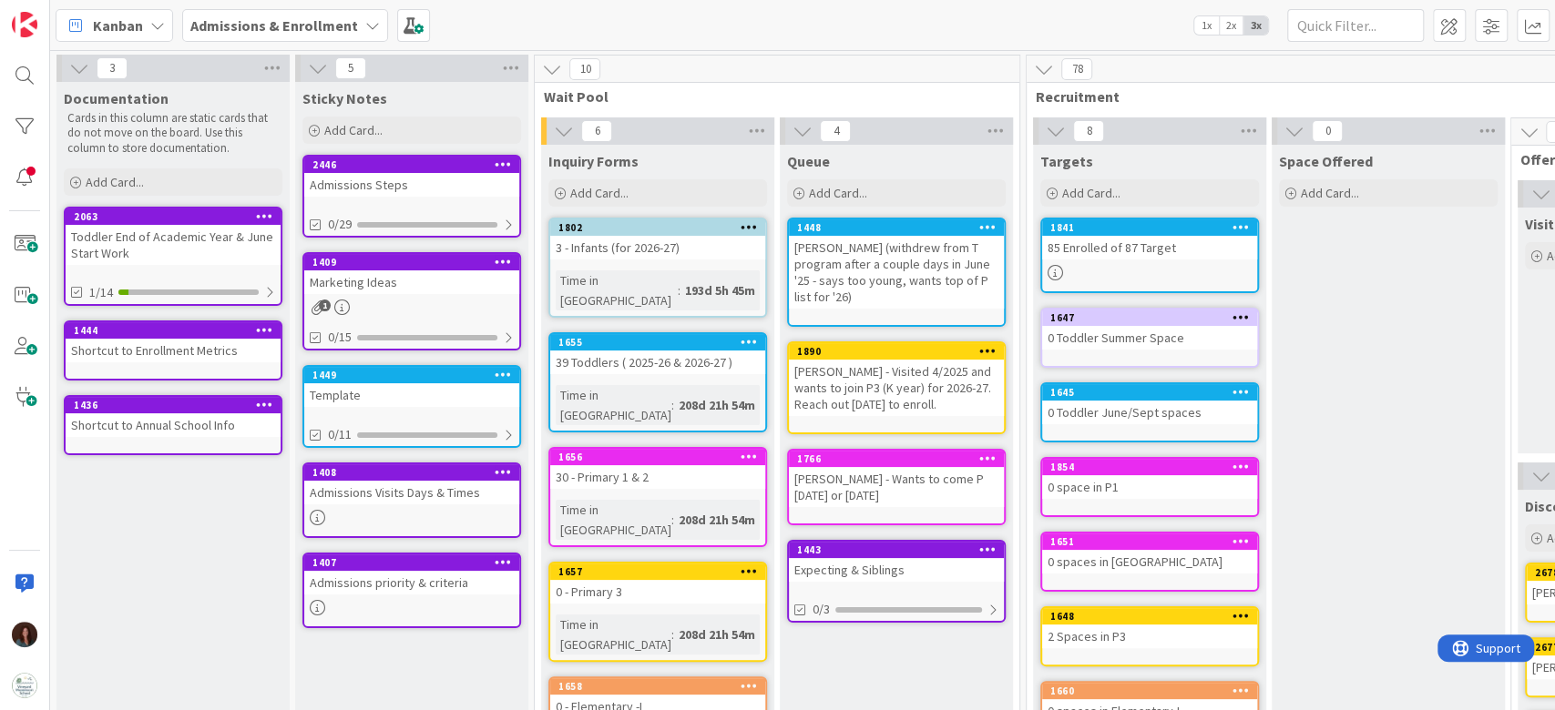
click at [335, 576] on div "Admissions priority & criteria" at bounding box center [411, 583] width 215 height 24
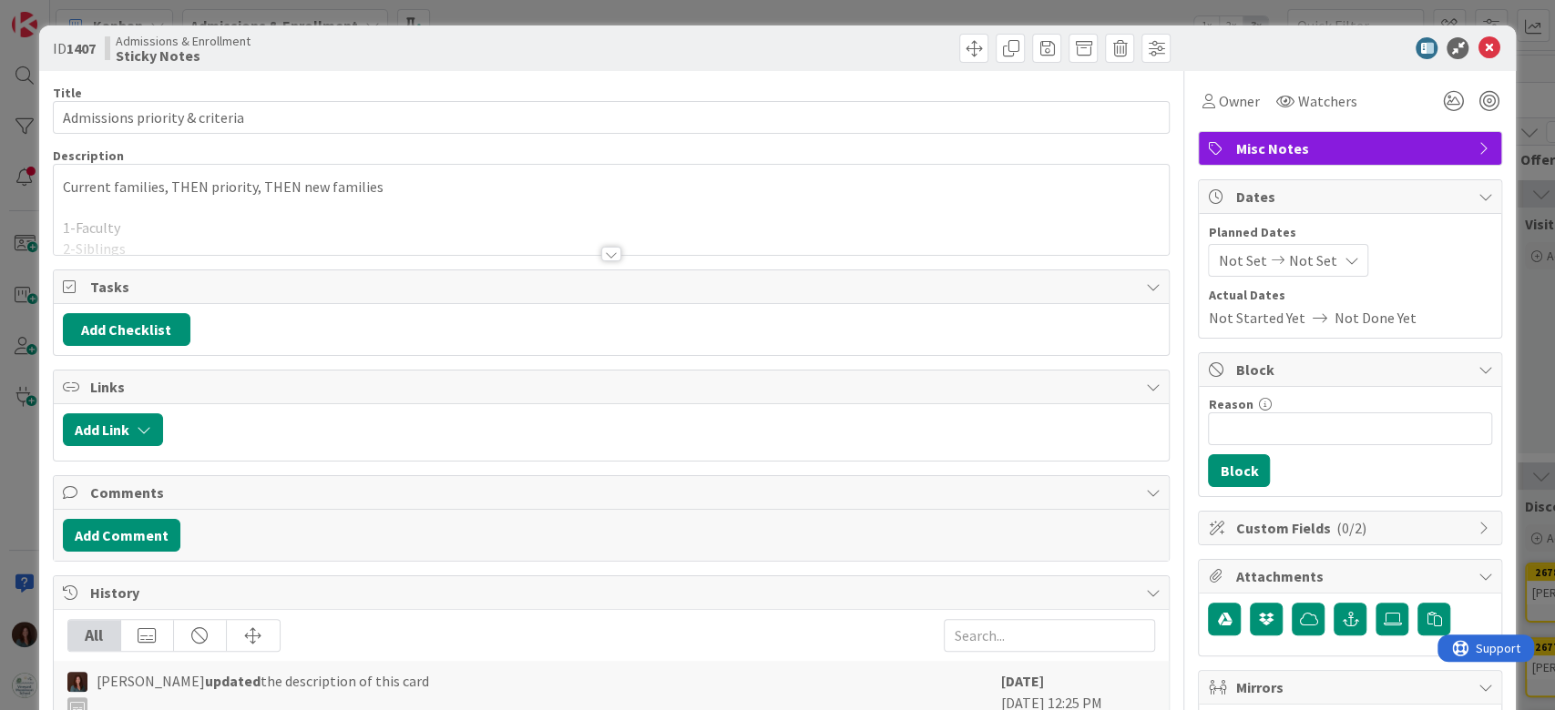
click at [601, 251] on div at bounding box center [611, 254] width 20 height 15
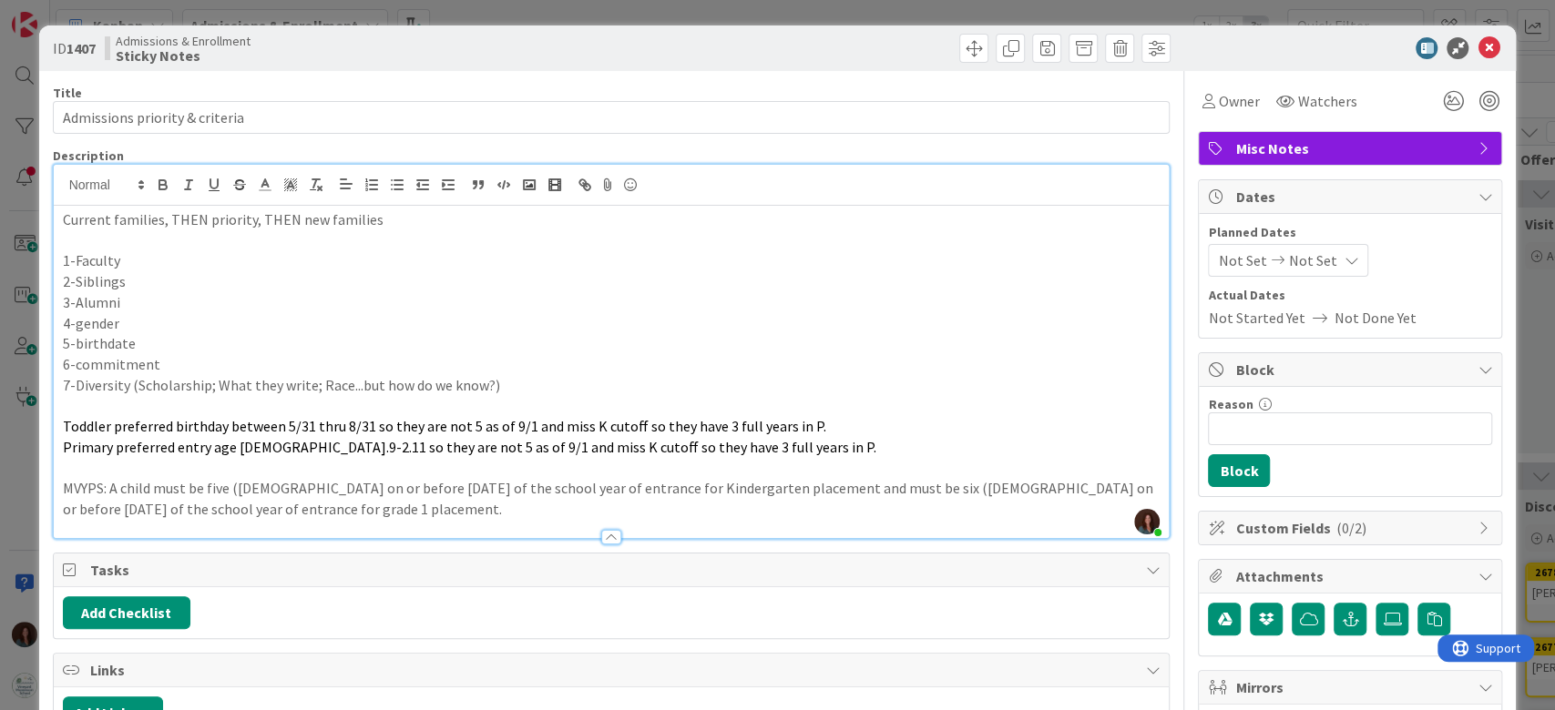
click at [851, 427] on p "Toddler preferred birthday between 5/31 thru 8/31 so they are not 5 as of 9/1 a…" at bounding box center [612, 426] width 1098 height 21
drag, startPoint x: 63, startPoint y: 450, endPoint x: 444, endPoint y: 447, distance: 381.6
click at [444, 447] on span "Primary preferred entry age 2.9-2.11 so they are not 5 as of 9/1 and miss K cut…" at bounding box center [469, 447] width 813 height 18
click at [72, 426] on span "Toddler preferred birthday between 5/31 thru 8/31 so they are not 5 as of 9/1 a…" at bounding box center [444, 426] width 763 height 18
click at [791, 455] on p "Primary preferred entry age 2.9-2.11 so they are not 5 as of 9/1 and miss K cut…" at bounding box center [612, 447] width 1098 height 21
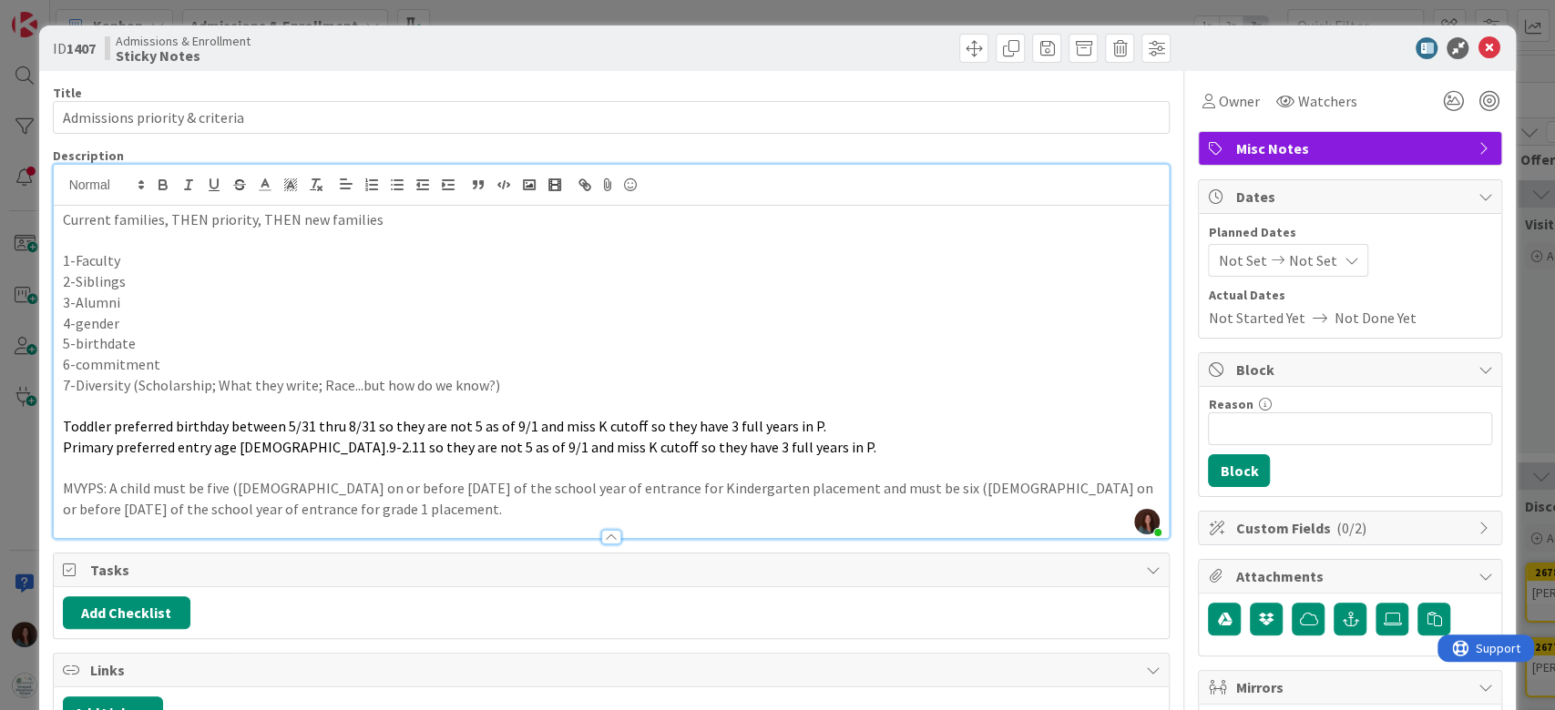
click at [281, 429] on span "Toddler preferred birthday between 5/31 thru 8/31 so they are not 5 as of 9/1 a…" at bounding box center [444, 426] width 763 height 18
click at [421, 445] on span "Primary preferred entry age 2.9-2.11 so they are not 5 as of 9/1 and miss K cut…" at bounding box center [469, 447] width 813 height 18
click at [1477, 43] on icon at bounding box center [1488, 48] width 22 height 22
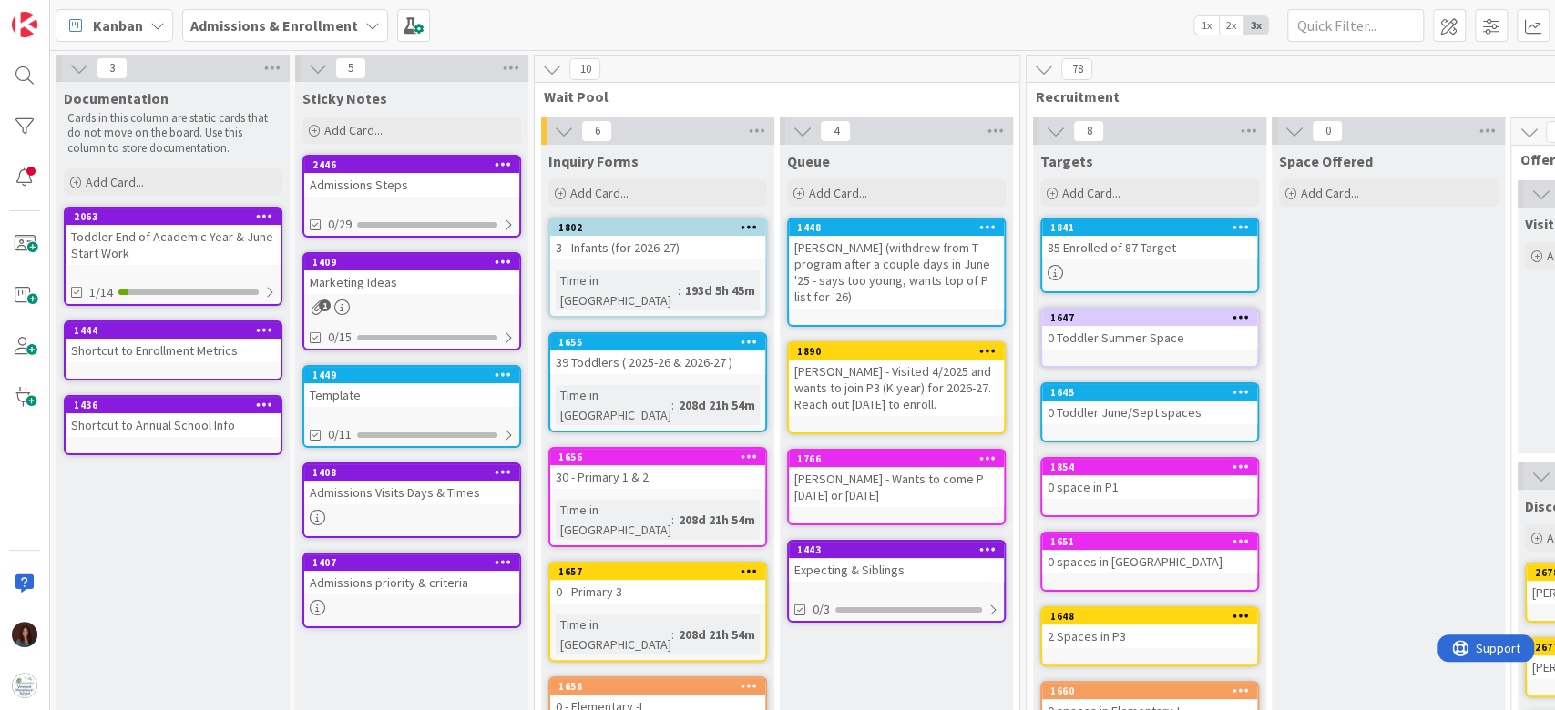
click at [311, 25] on b "Admissions & Enrollment" at bounding box center [274, 25] width 168 height 18
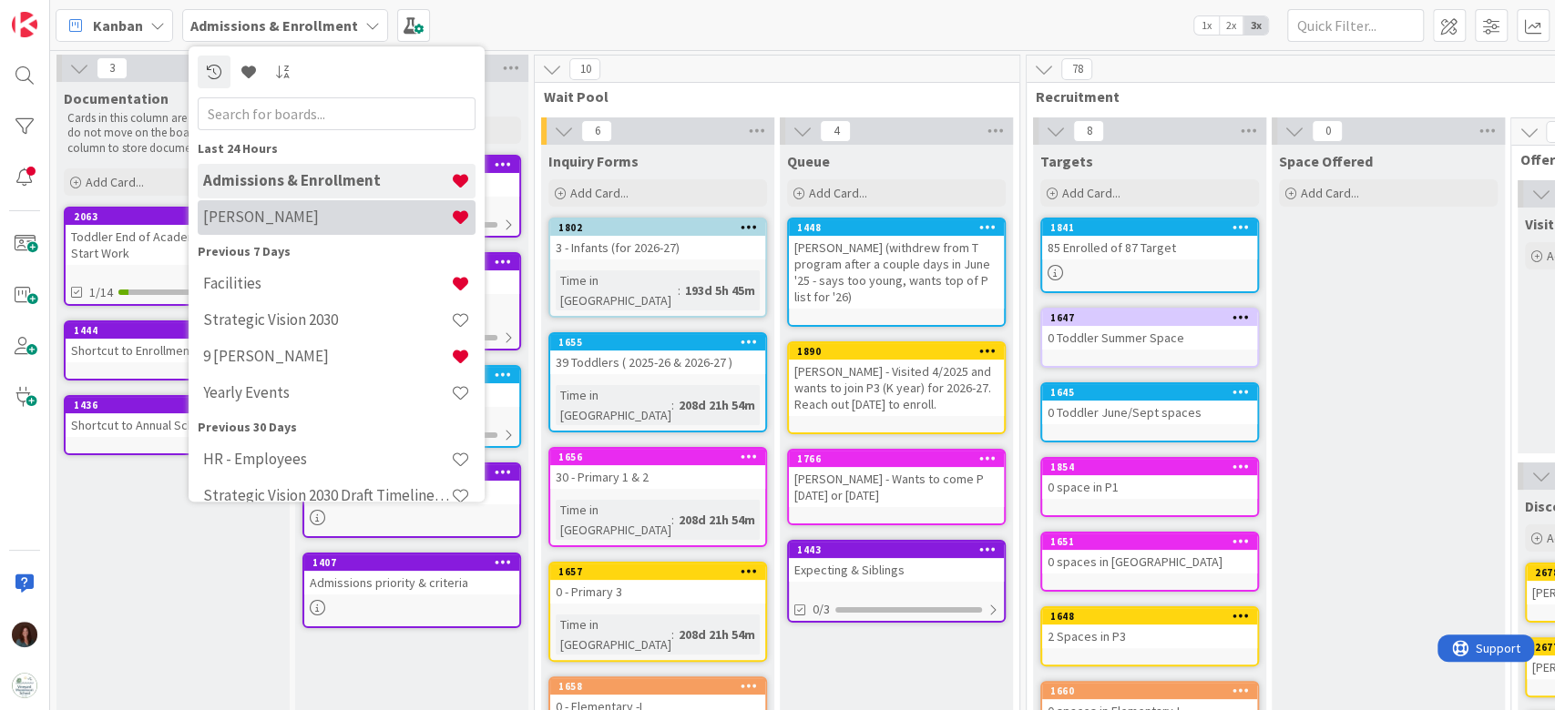
click at [342, 216] on h4 "[PERSON_NAME]" at bounding box center [327, 218] width 248 height 18
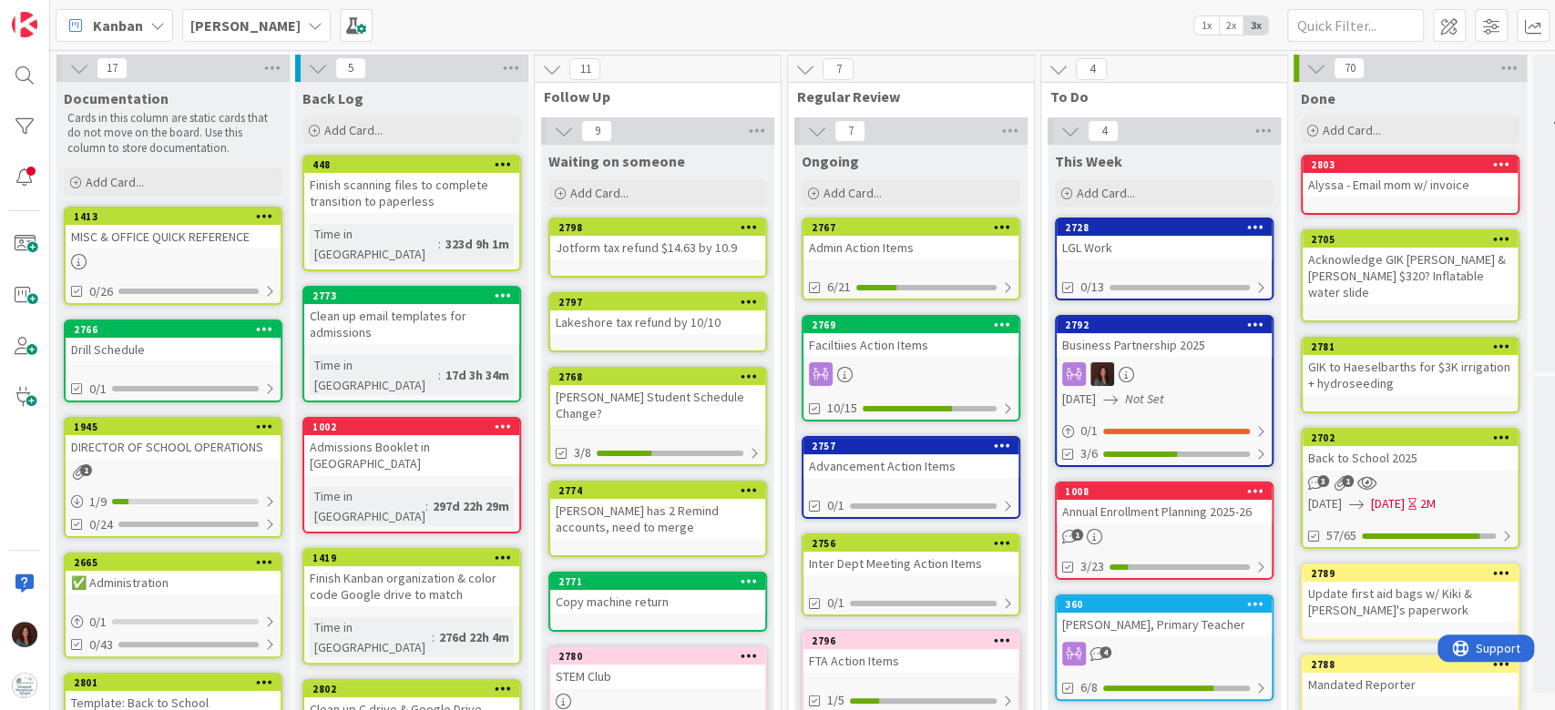
click at [873, 235] on div "2767" at bounding box center [910, 228] width 215 height 16
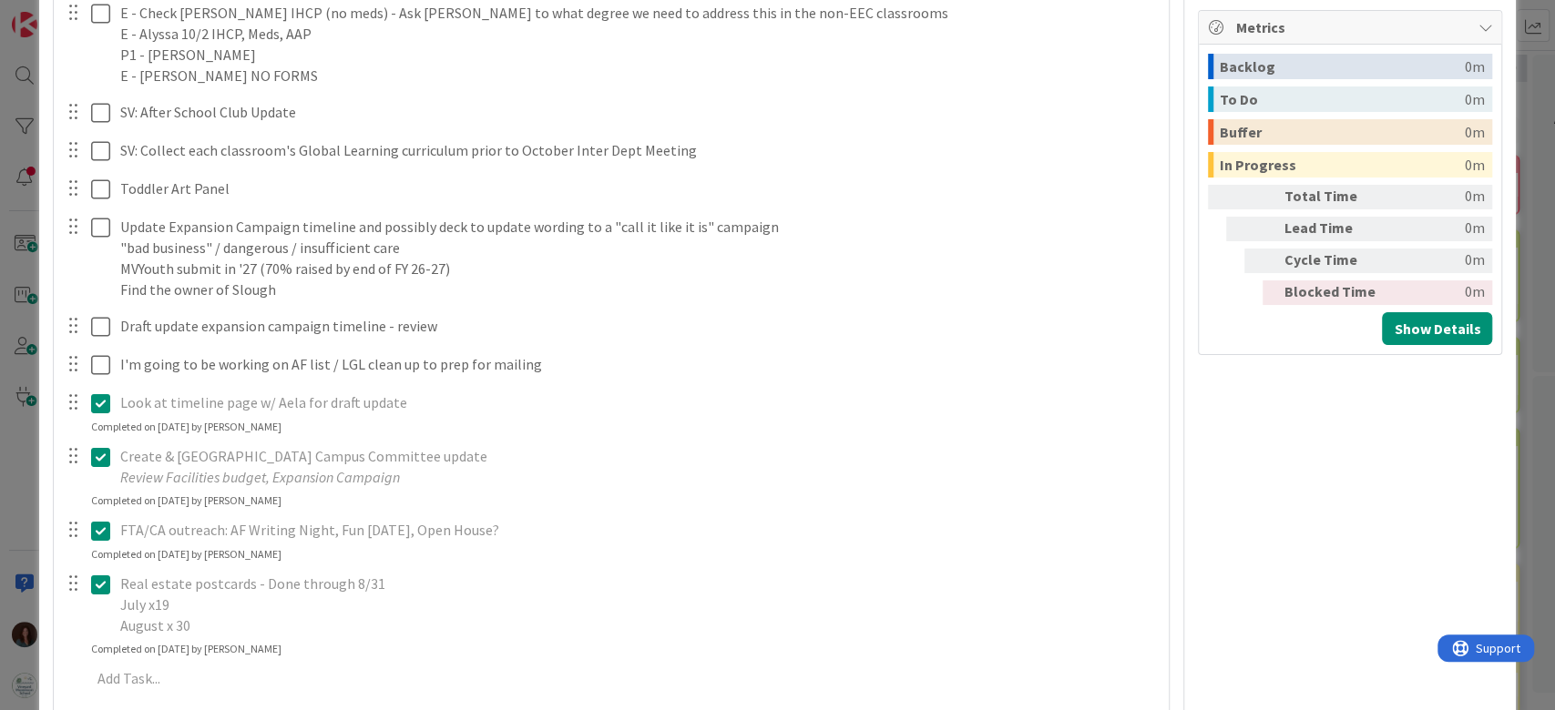
scroll to position [729, 0]
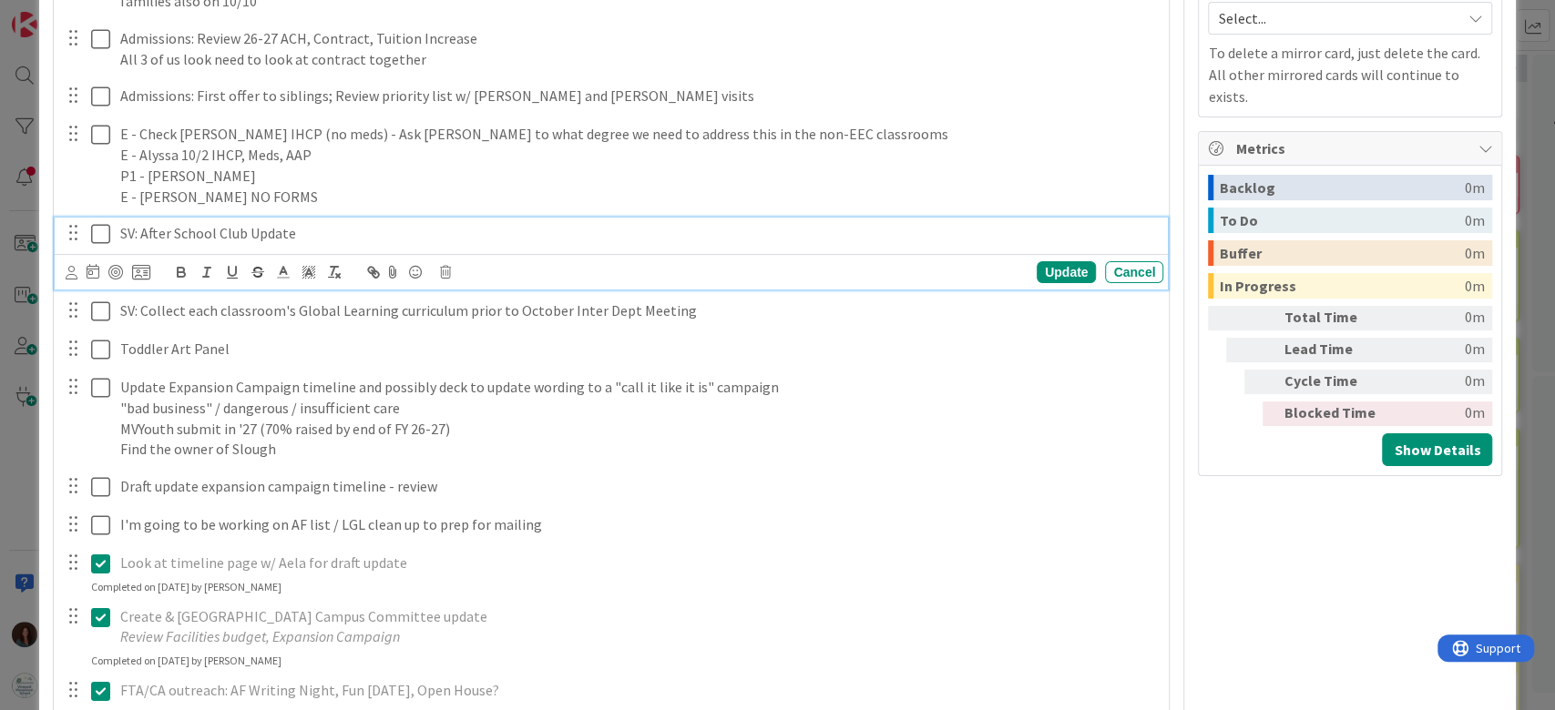
click at [296, 231] on p "SV: After School Club Update" at bounding box center [638, 233] width 1036 height 21
click at [1036, 267] on div "Update" at bounding box center [1065, 272] width 59 height 22
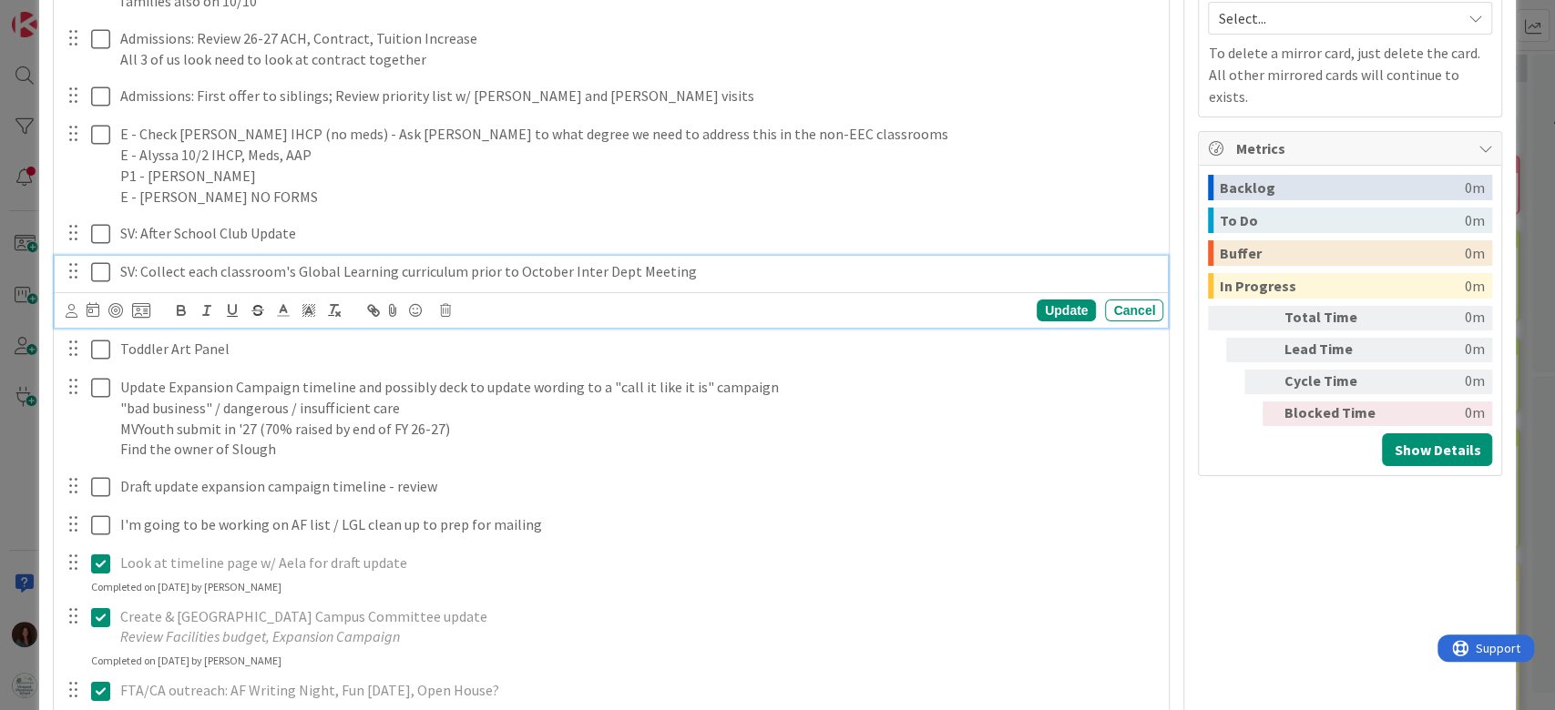
click at [694, 281] on div "SV: Collect each classroom's Global Learning curriculum prior to October Inter …" at bounding box center [638, 272] width 1050 height 32
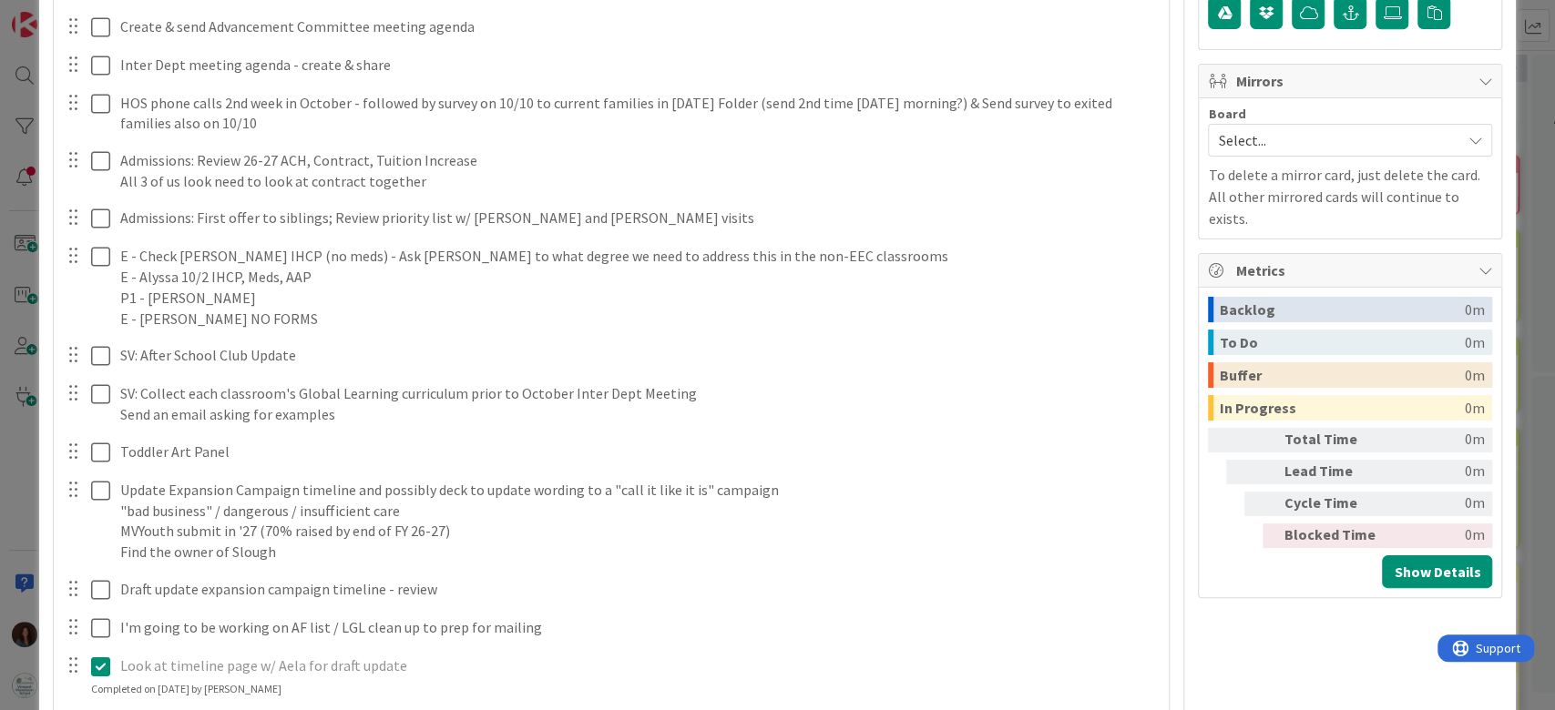
scroll to position [364, 0]
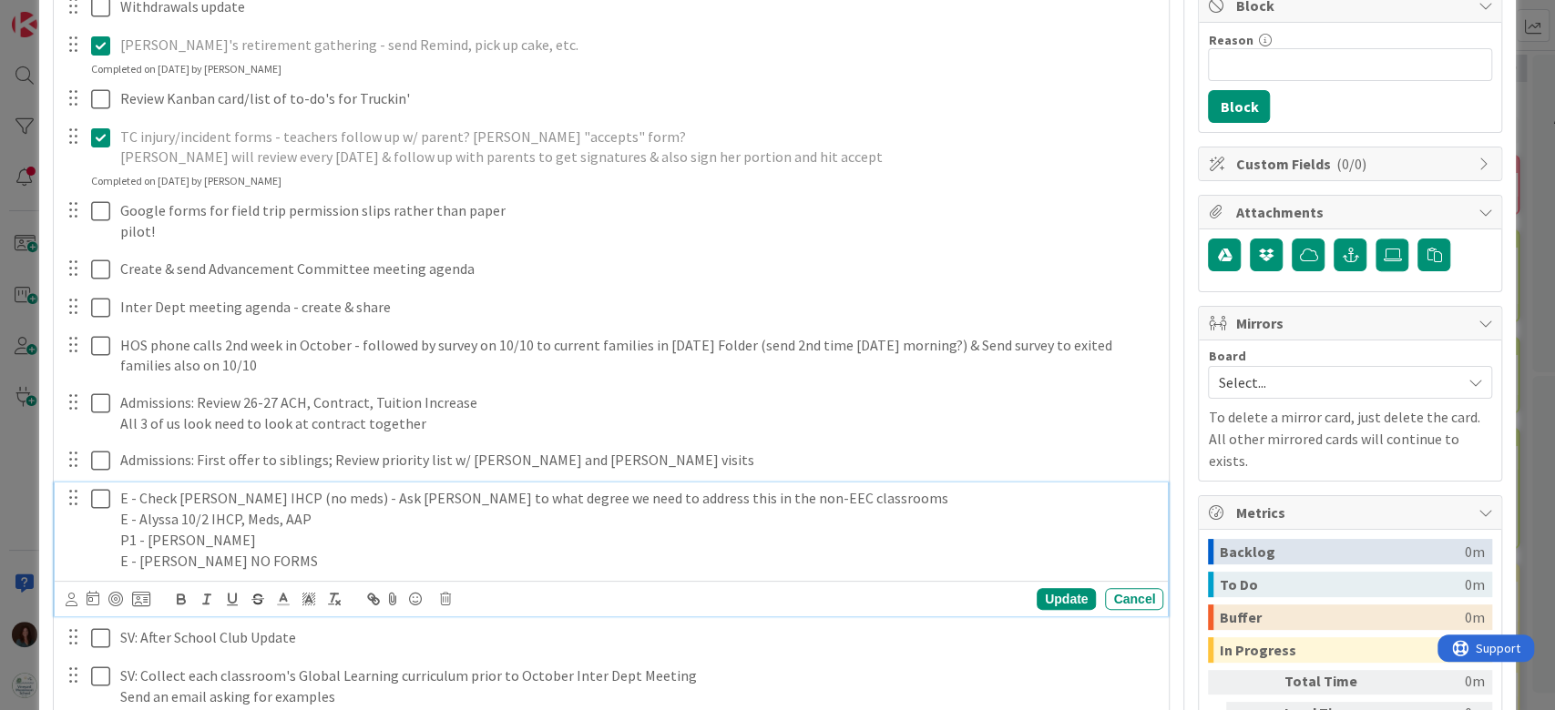
click at [965, 501] on p "E - Check [PERSON_NAME] IHCP (no meds) - Ask [PERSON_NAME] to what degree we ne…" at bounding box center [638, 498] width 1036 height 21
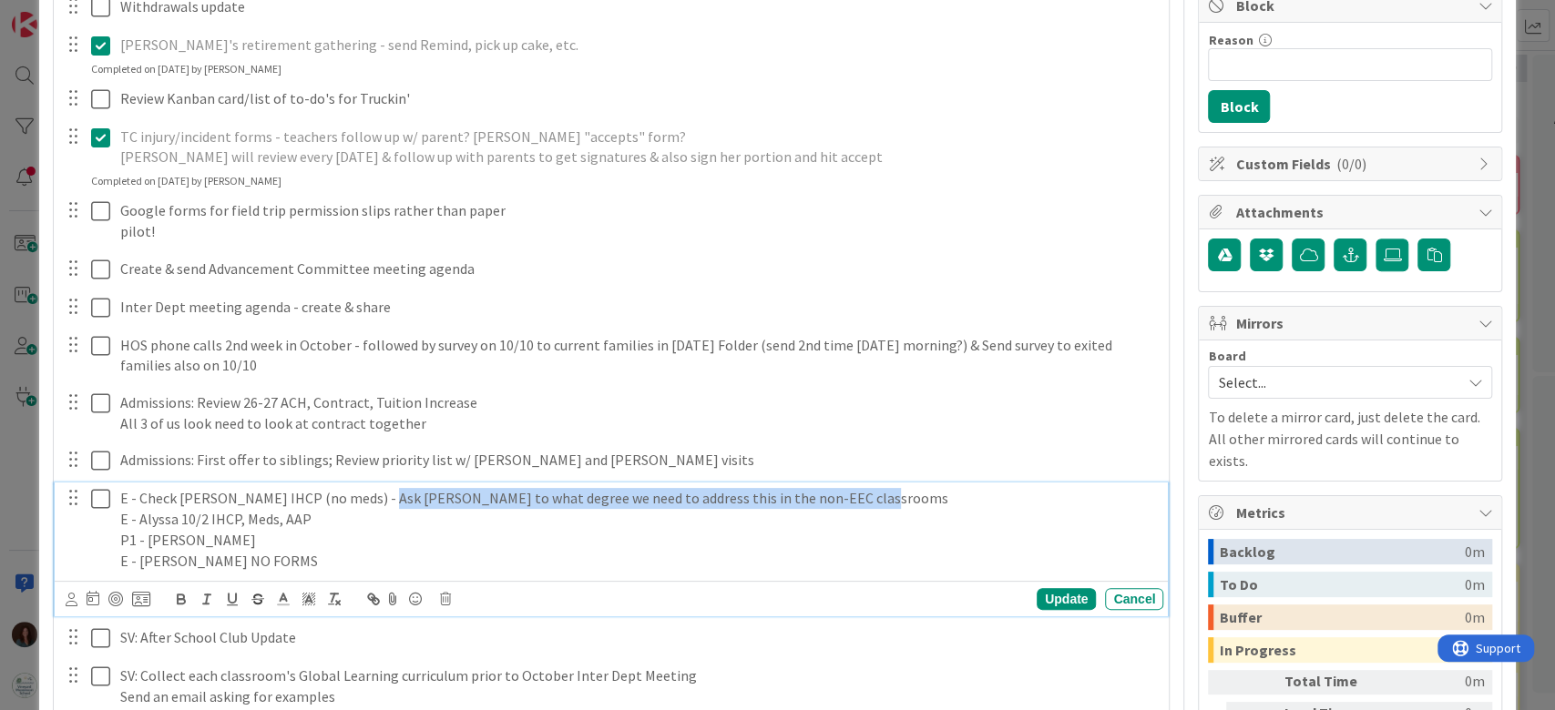
drag, startPoint x: 377, startPoint y: 502, endPoint x: 1020, endPoint y: 506, distance: 643.0
click at [1020, 506] on p "E - Check [PERSON_NAME] IHCP (no meds) - Ask [PERSON_NAME] to what degree we ne…" at bounding box center [638, 498] width 1036 height 21
click at [891, 486] on div "E - Check Greyson Rogers IHCP (no meds) - Ask Debbie to what degree we need to …" at bounding box center [638, 530] width 1050 height 94
click at [899, 495] on p "E - Check [PERSON_NAME] IHCP (no meds) - Ask [PERSON_NAME] to what degree we ne…" at bounding box center [638, 498] width 1036 height 21
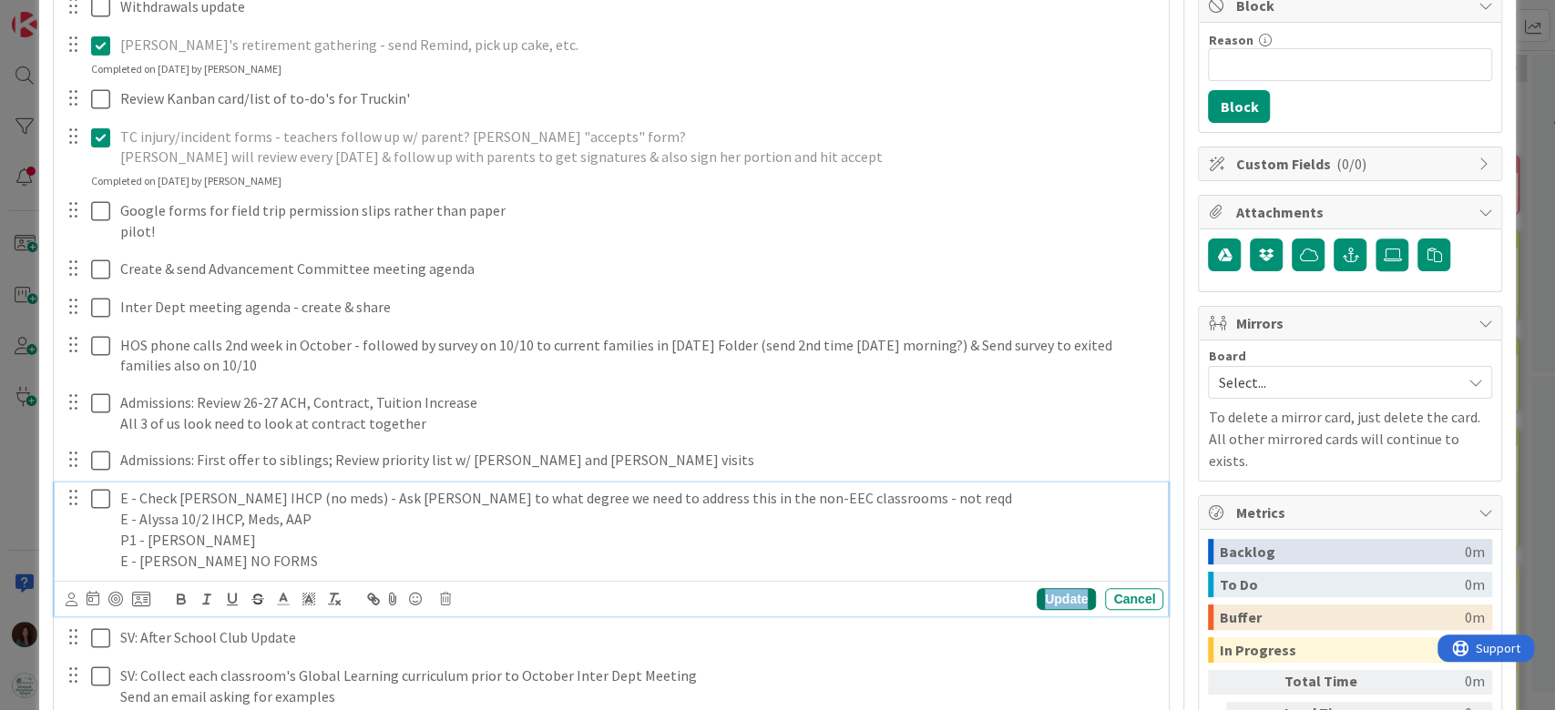
click at [1042, 597] on div "Update" at bounding box center [1065, 599] width 59 height 22
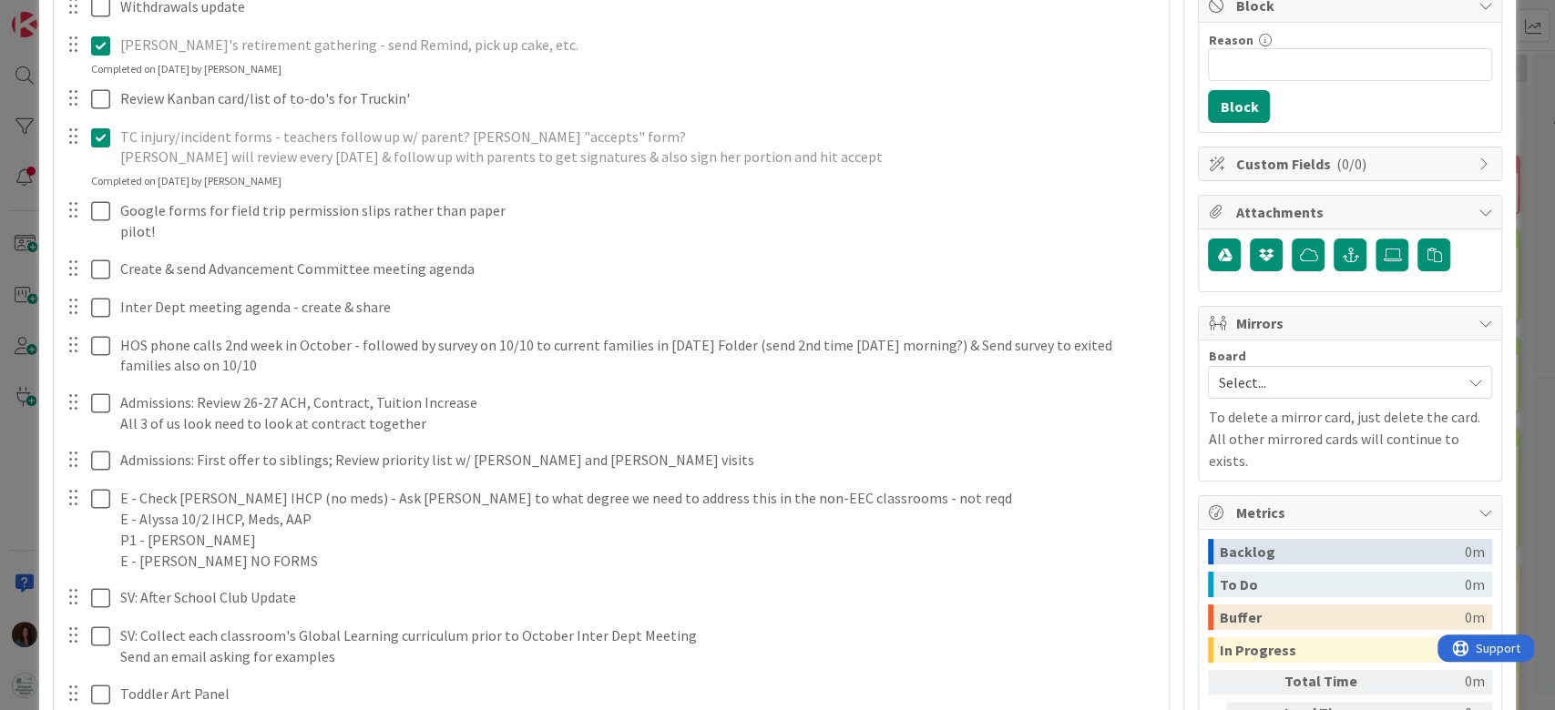
scroll to position [0, 0]
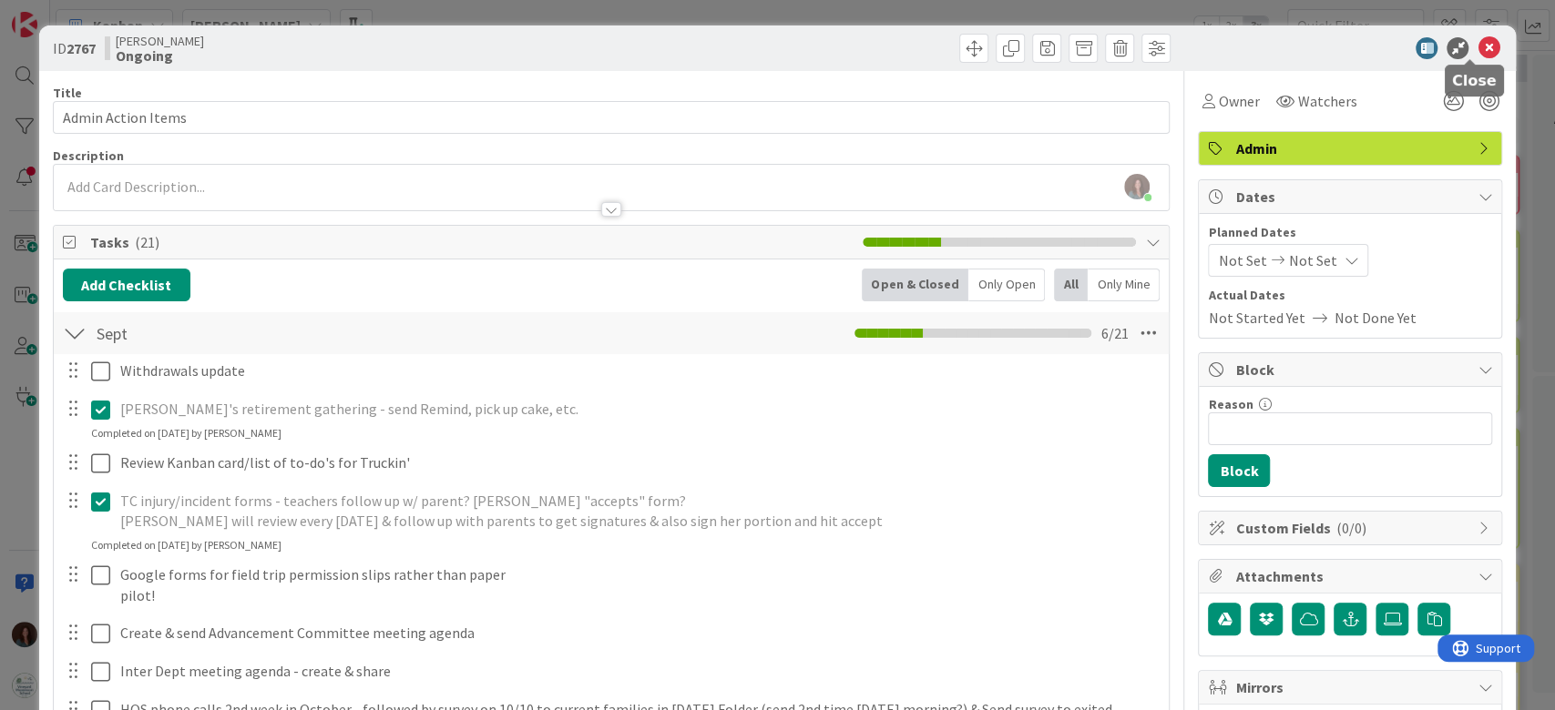
click at [1477, 44] on icon at bounding box center [1488, 48] width 22 height 22
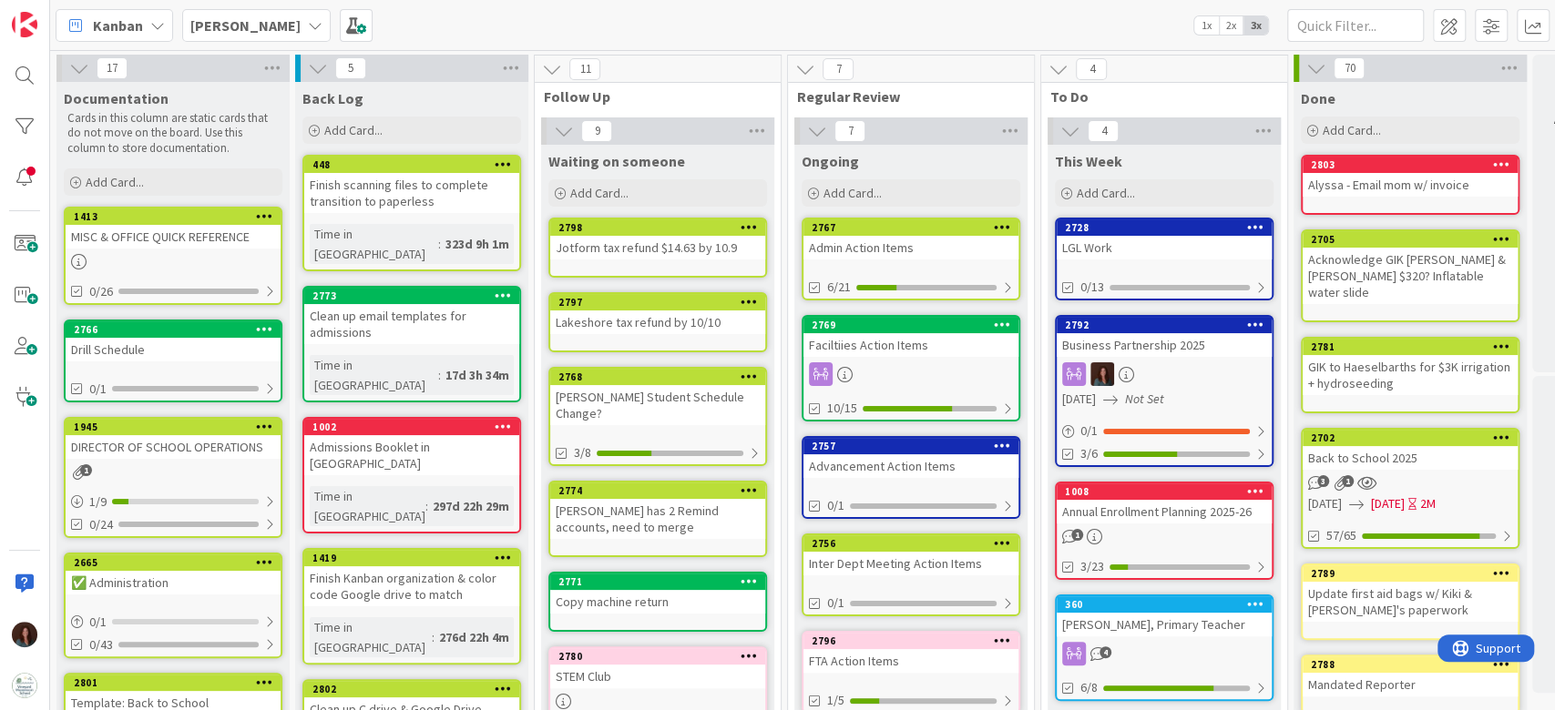
click at [641, 332] on div "Lakeshore tax refund by 10/10" at bounding box center [657, 323] width 215 height 24
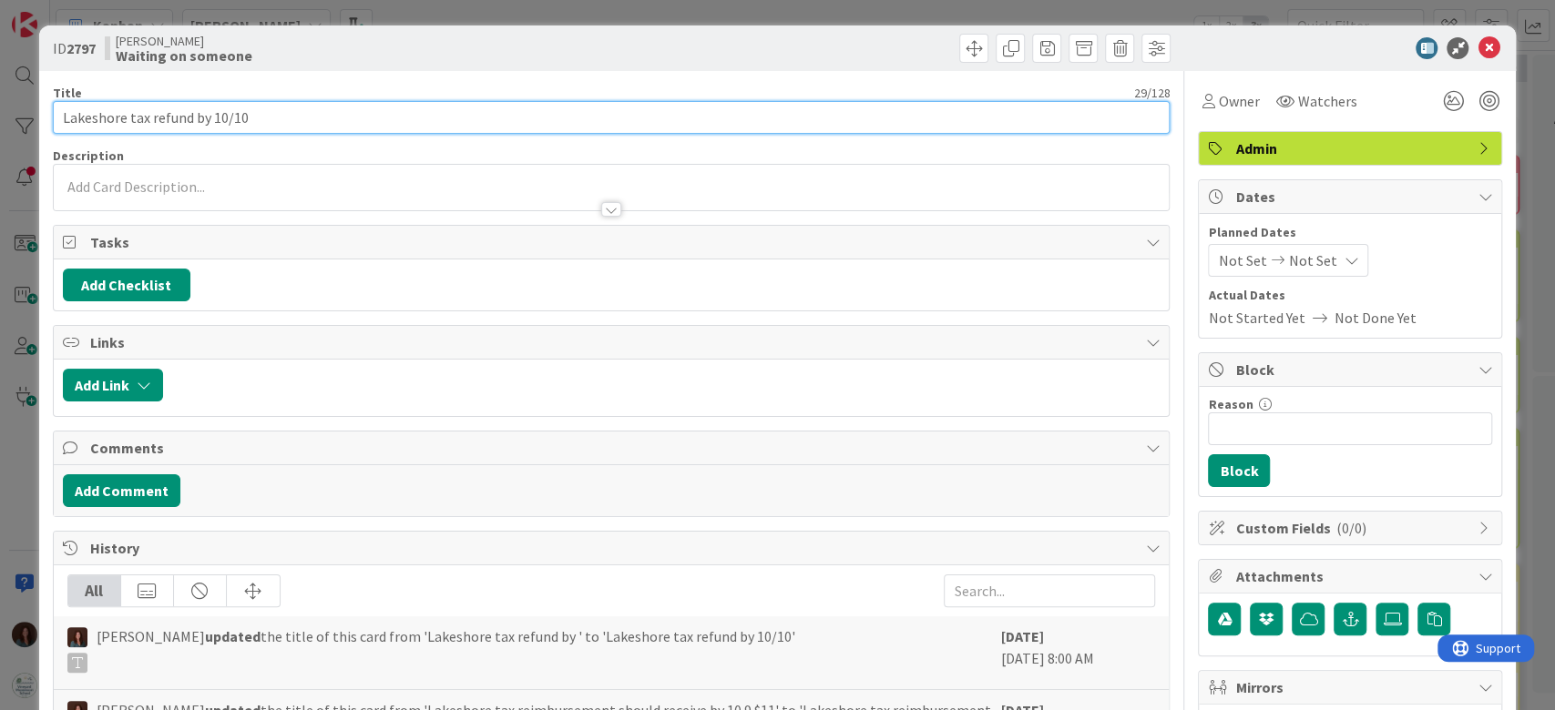
drag, startPoint x: 250, startPoint y: 113, endPoint x: 232, endPoint y: 118, distance: 18.1
click at [232, 118] on input "Lakeshore tax refund by 10/10" at bounding box center [612, 117] width 1118 height 33
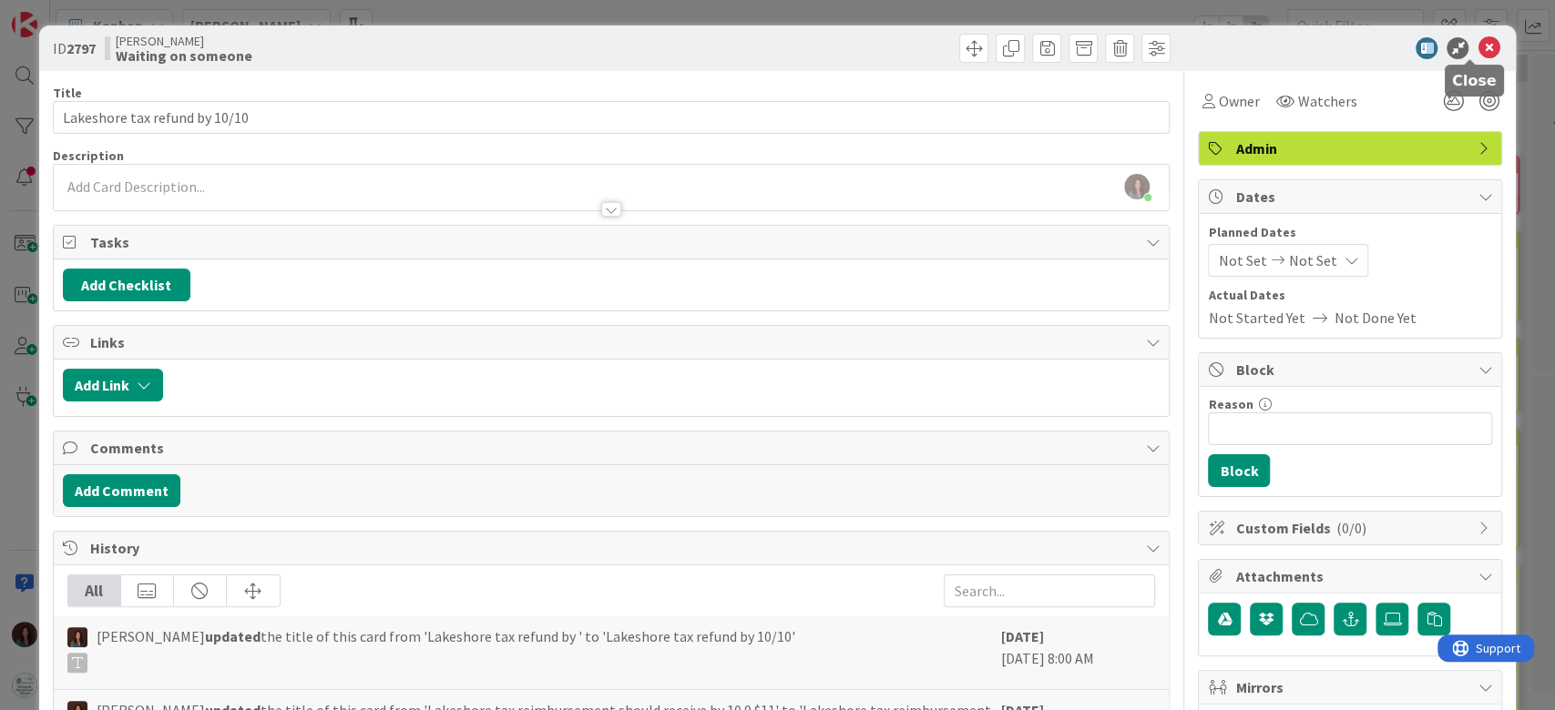
click at [1477, 45] on icon at bounding box center [1488, 48] width 22 height 22
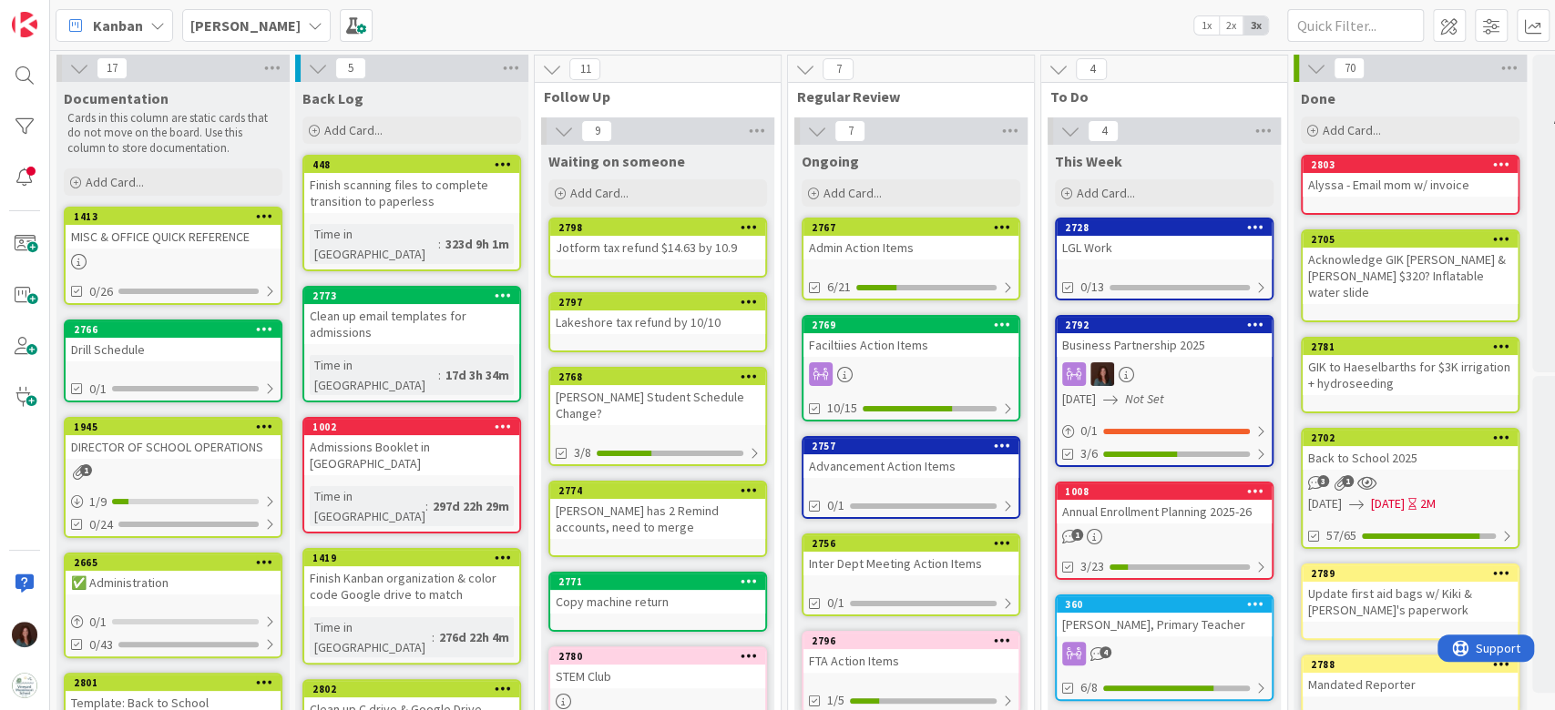
click at [685, 393] on div "[PERSON_NAME] Student Schedule Change?" at bounding box center [657, 405] width 215 height 40
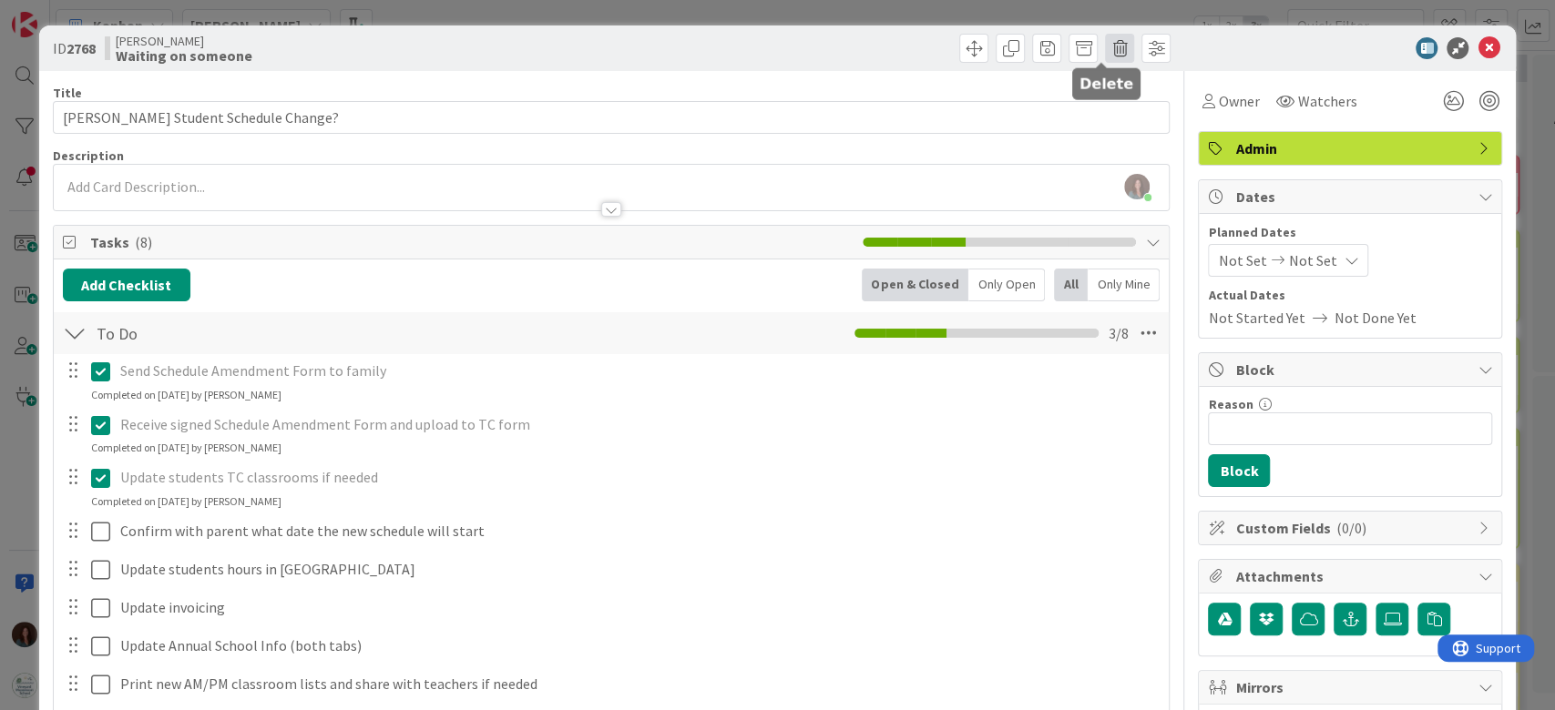
click at [1105, 46] on span at bounding box center [1119, 48] width 29 height 29
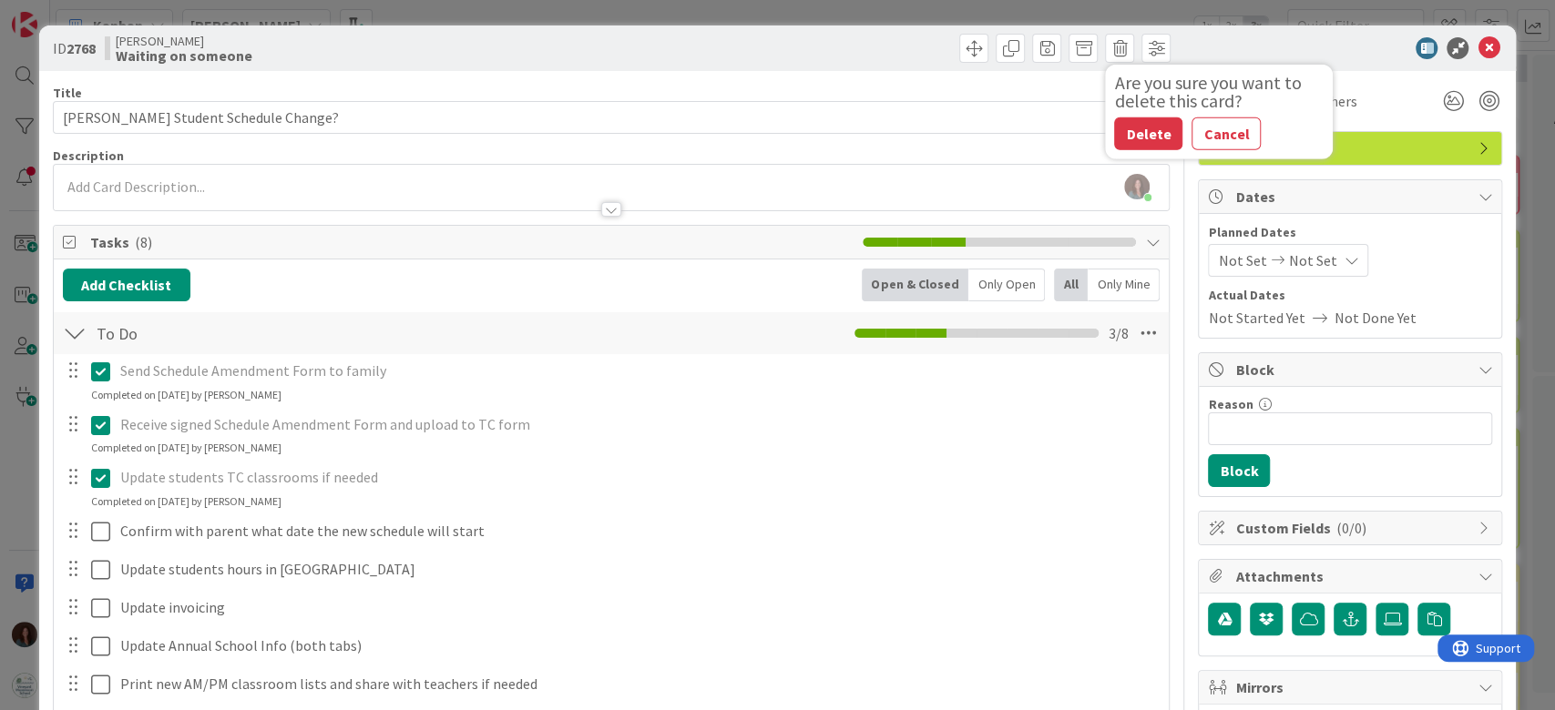
drag, startPoint x: 1128, startPoint y: 138, endPoint x: 1188, endPoint y: 395, distance: 264.7
click at [1127, 138] on button "Delete" at bounding box center [1148, 133] width 68 height 33
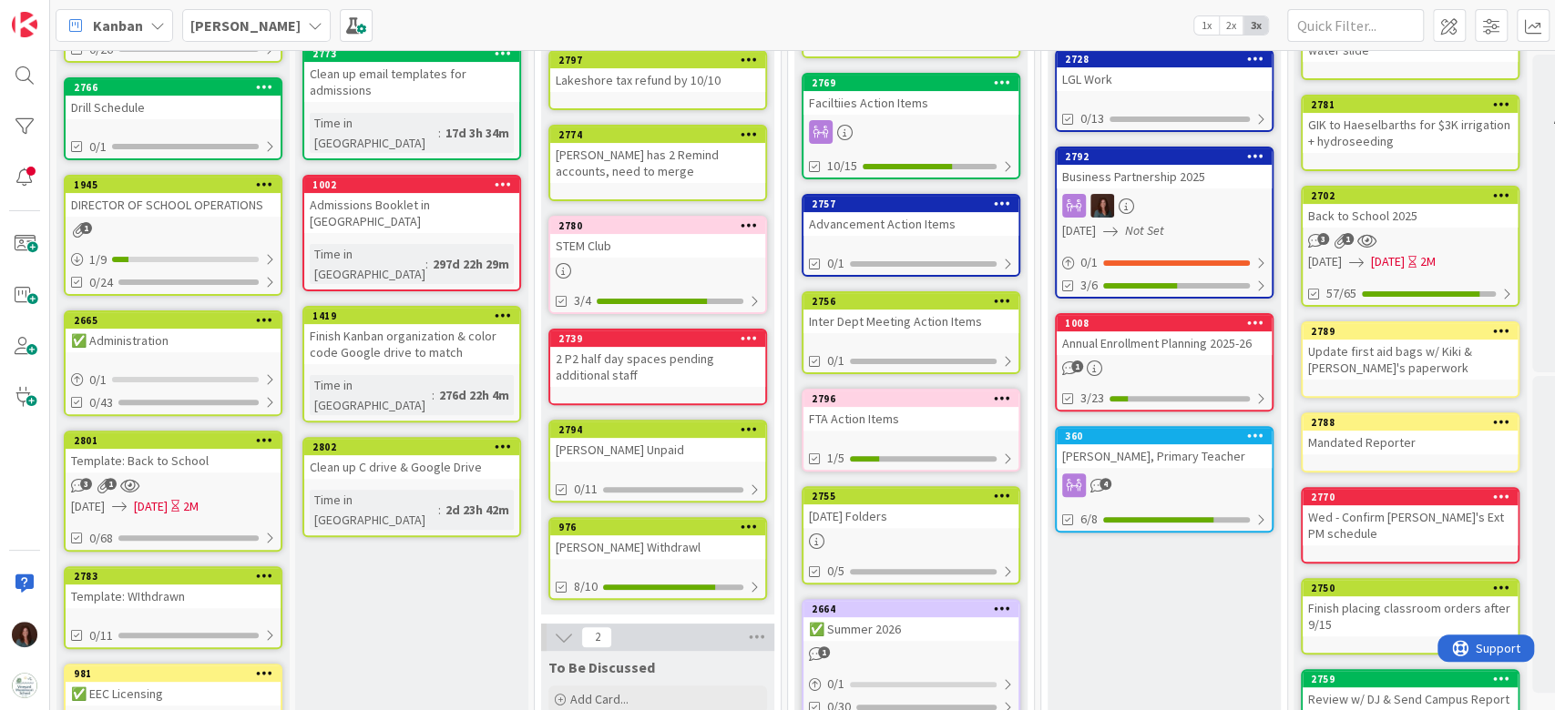
scroll to position [121, 0]
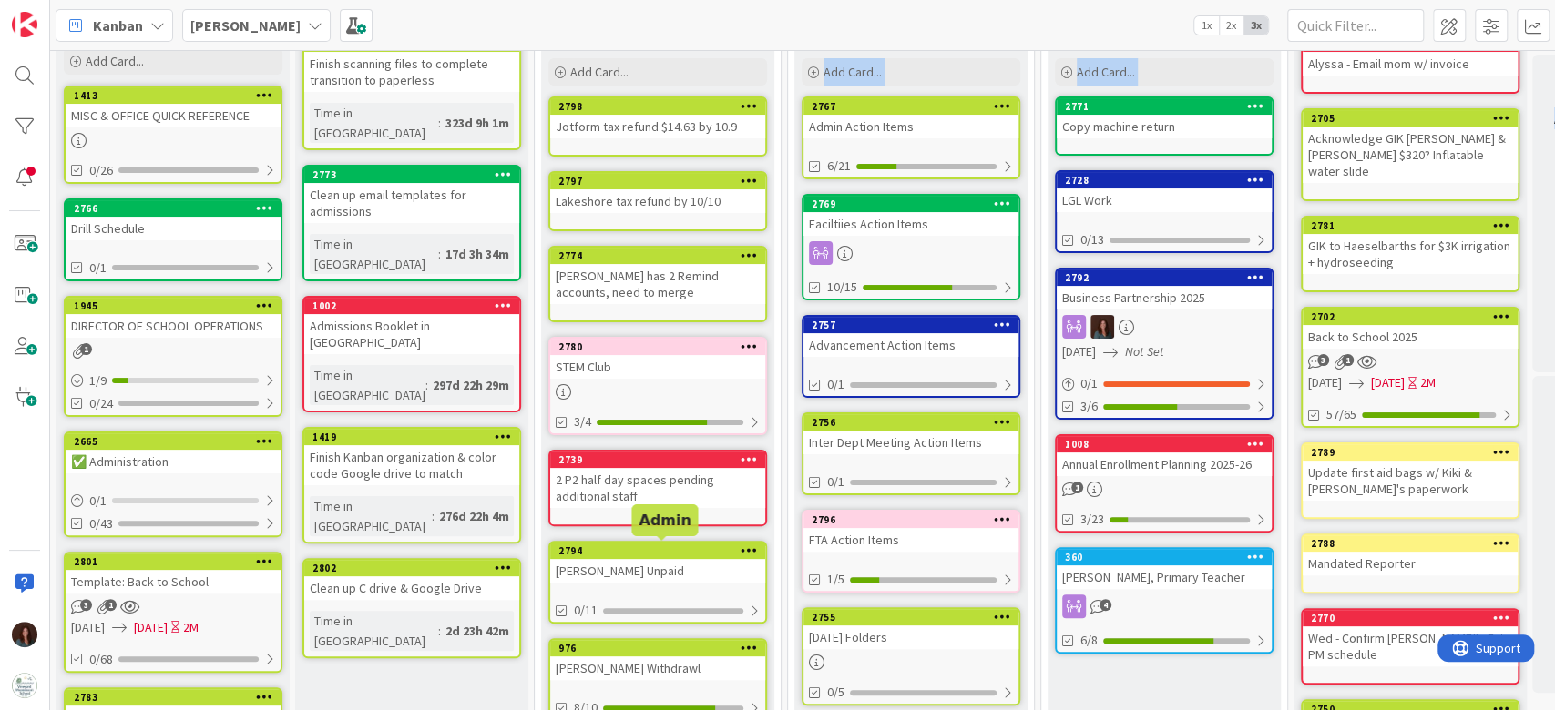
drag, startPoint x: 635, startPoint y: 342, endPoint x: 661, endPoint y: 549, distance: 208.4
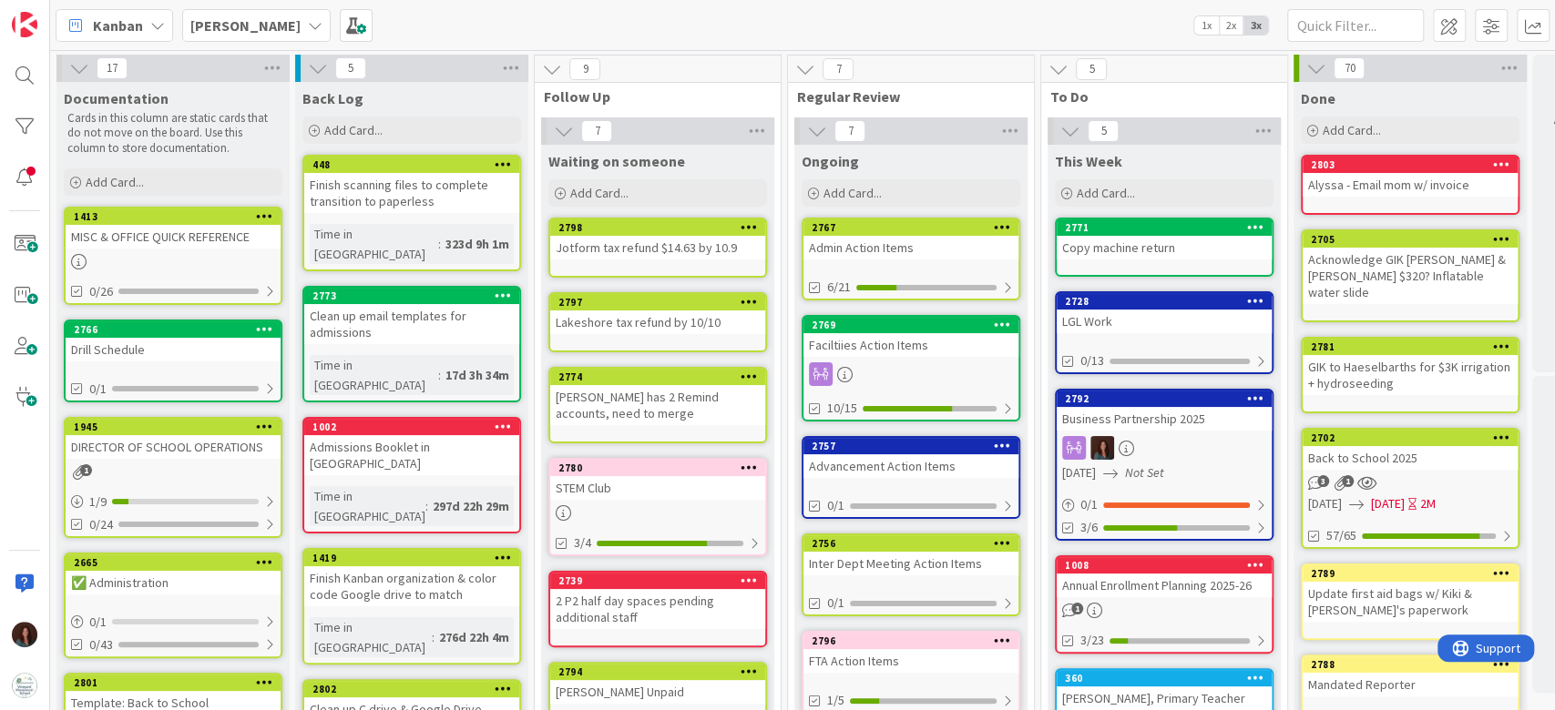
click at [749, 23] on div "Kanban Rhiannon 1x 2x 3x" at bounding box center [802, 25] width 1505 height 50
